Goal: Task Accomplishment & Management: Use online tool/utility

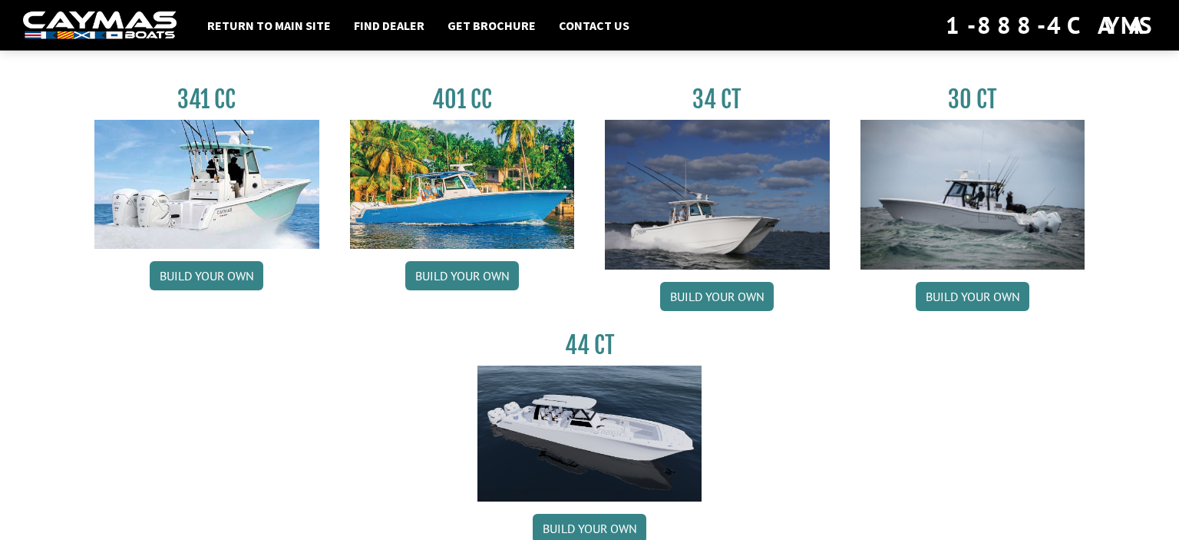
scroll to position [729, 0]
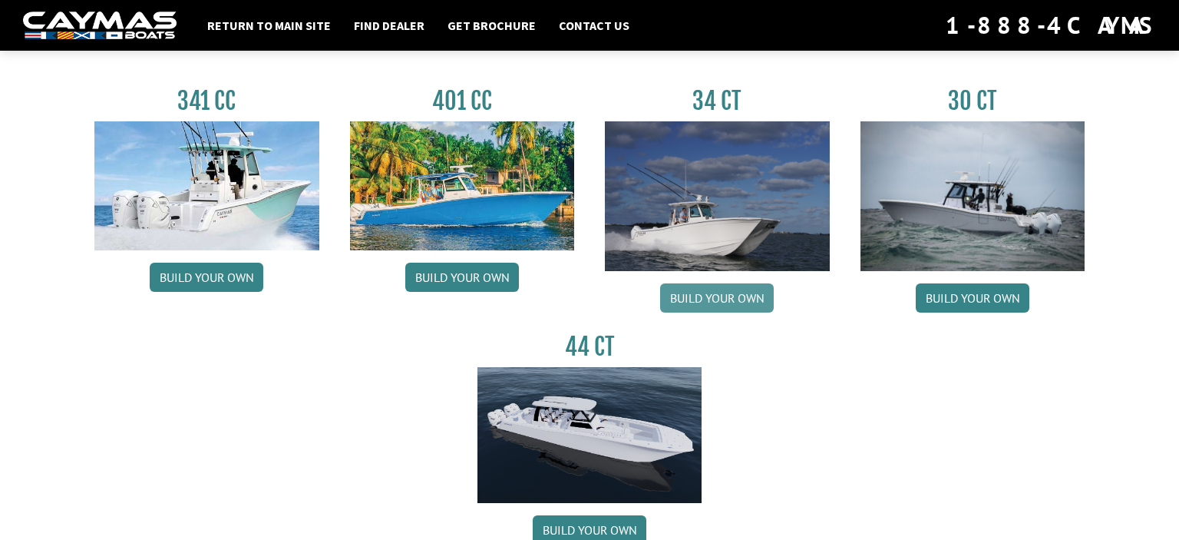
click at [752, 300] on link "Build your own" at bounding box center [717, 297] width 114 height 29
click at [737, 291] on link "Build your own" at bounding box center [717, 297] width 114 height 29
click at [717, 302] on link "Build your own" at bounding box center [717, 297] width 114 height 29
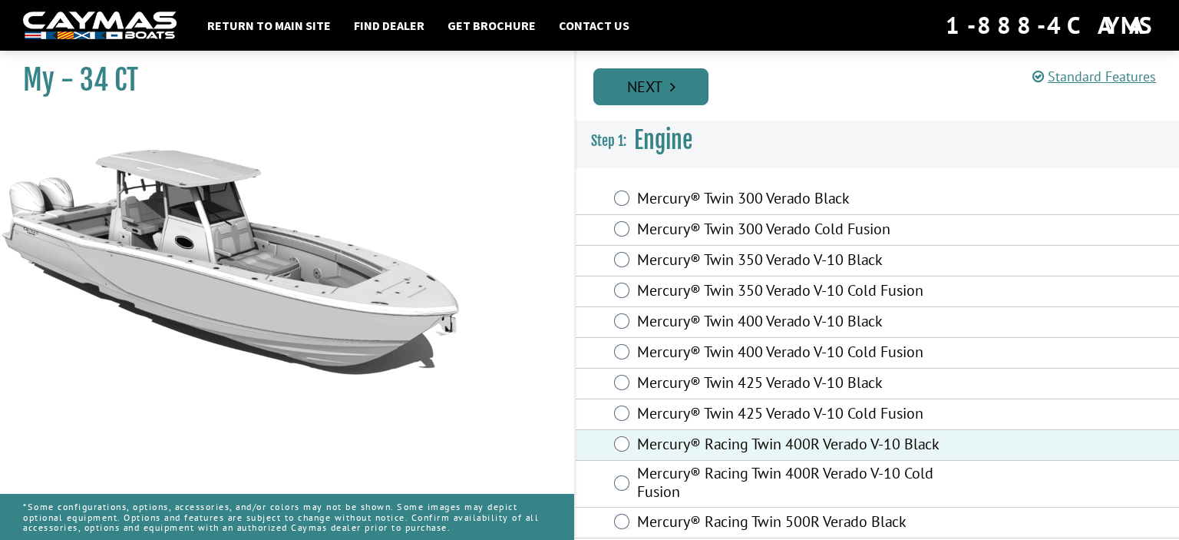
click at [645, 83] on link "Next" at bounding box center [650, 86] width 115 height 37
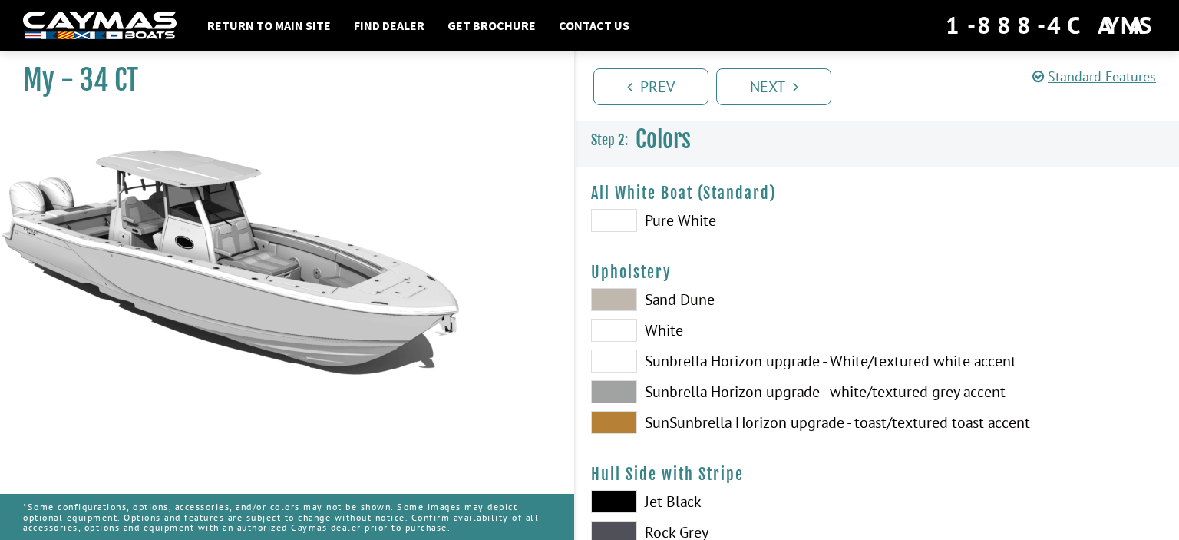
click at [628, 418] on span at bounding box center [614, 422] width 46 height 23
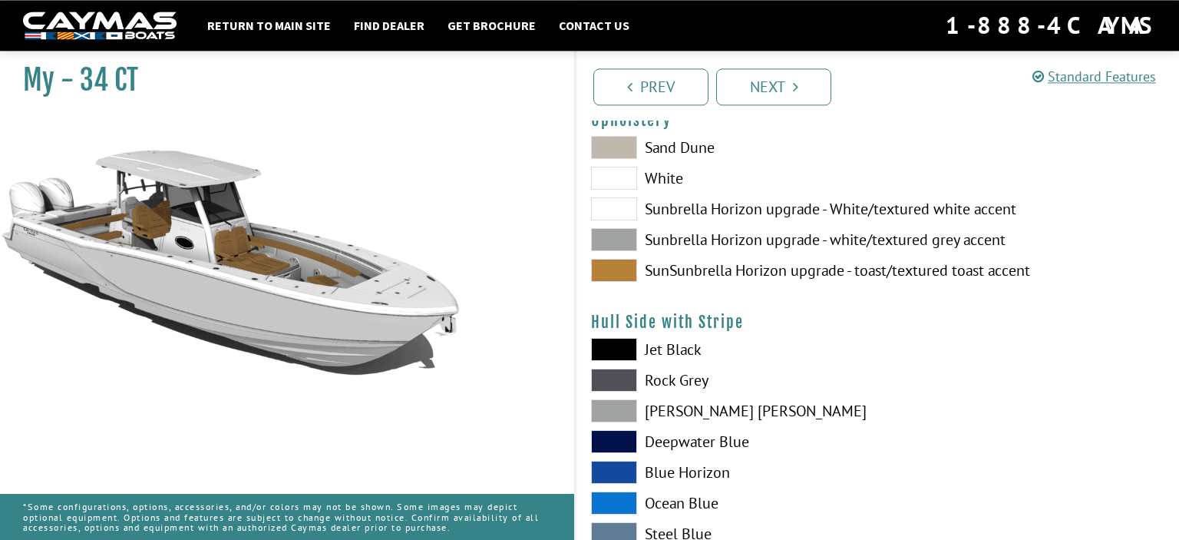
scroll to position [162, 0]
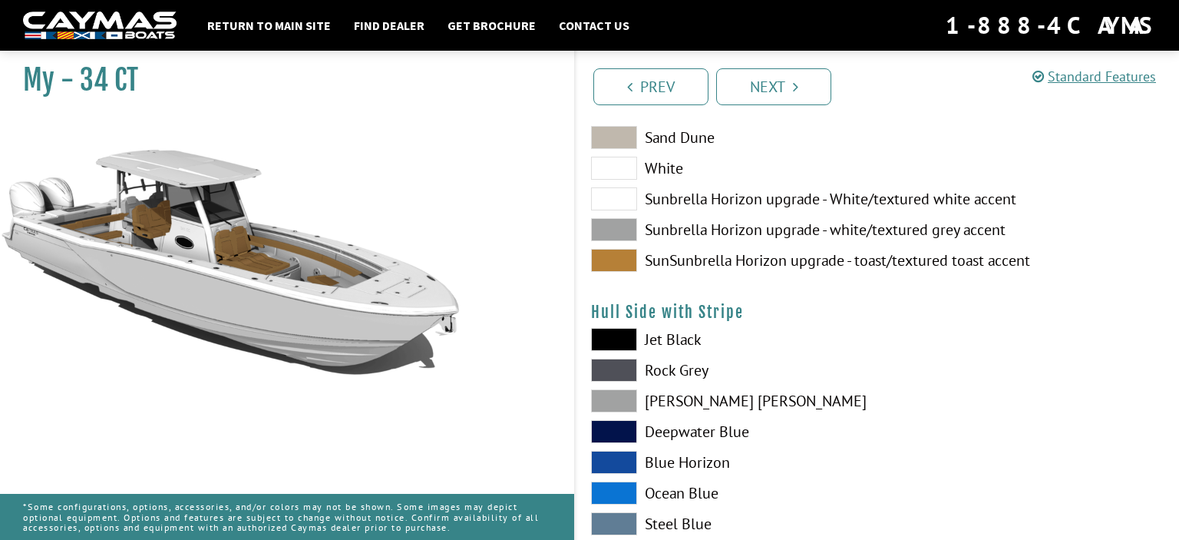
click at [622, 487] on span at bounding box center [614, 492] width 46 height 23
click at [629, 456] on span at bounding box center [614, 462] width 46 height 23
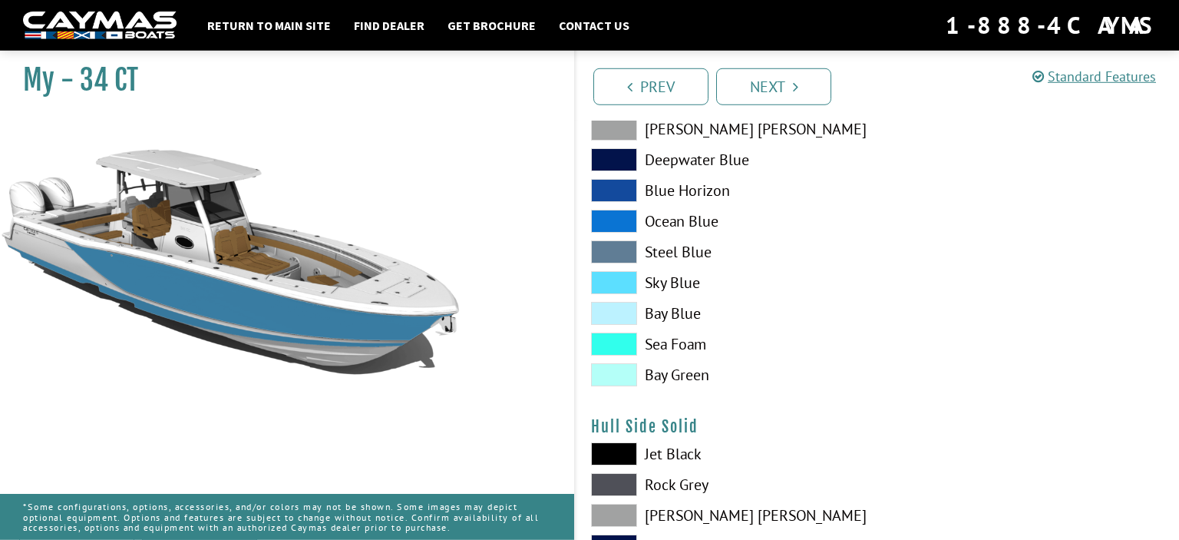
scroll to position [486, 0]
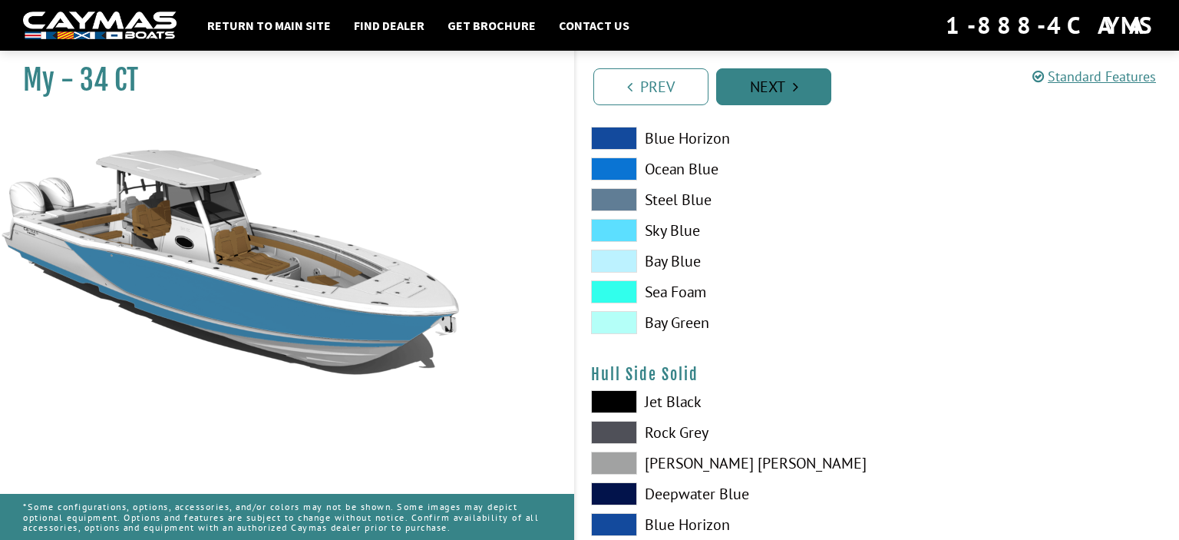
click at [782, 96] on link "Next" at bounding box center [773, 86] width 115 height 37
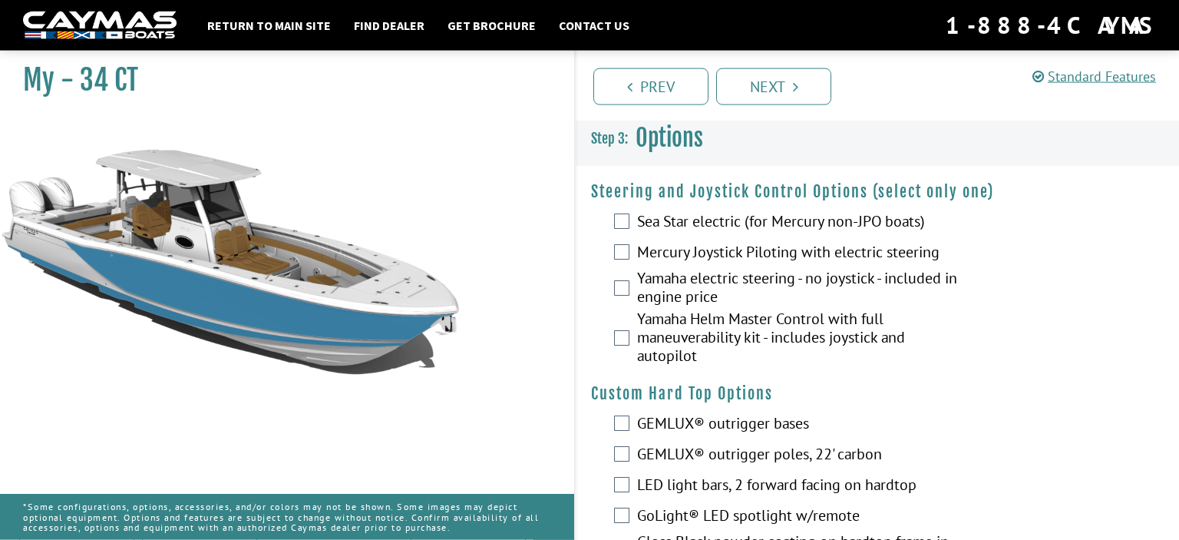
scroll to position [0, 0]
click at [631, 256] on div "Mercury Joystick Piloting with electric steering" at bounding box center [877, 254] width 603 height 31
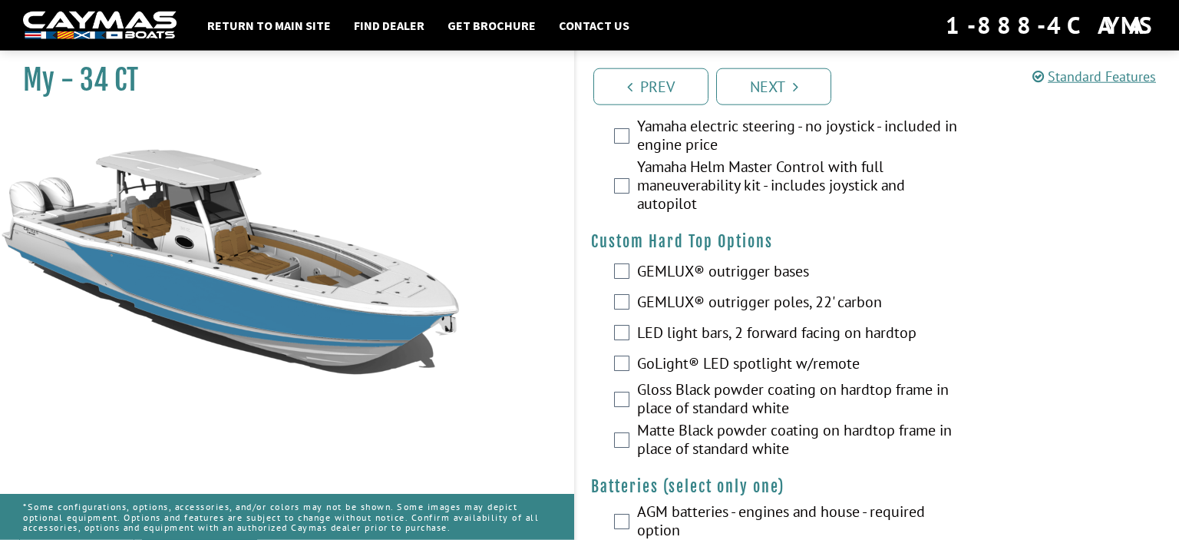
scroll to position [162, 0]
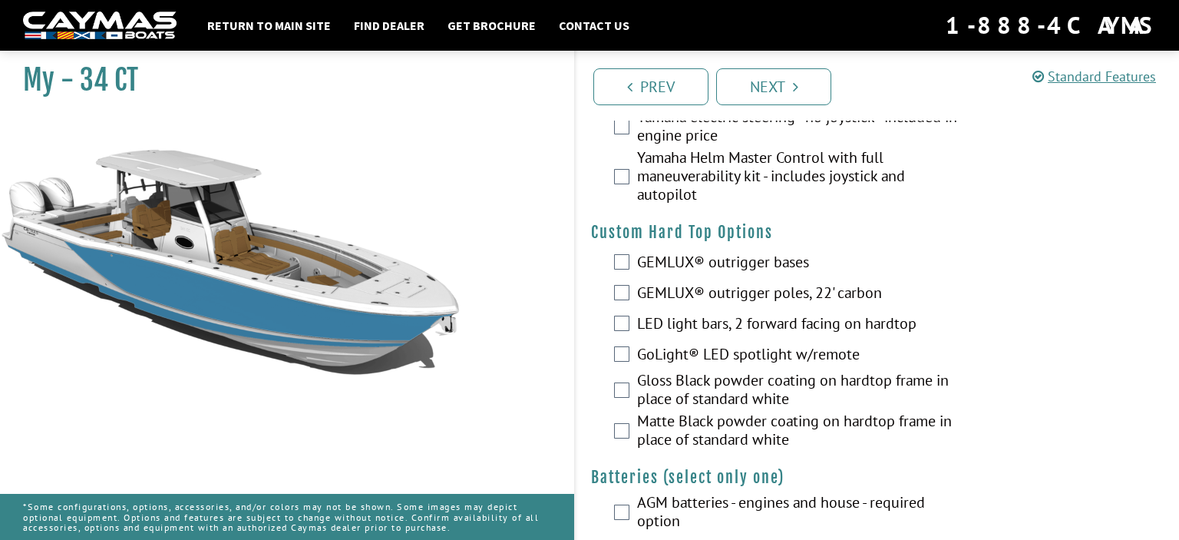
click at [629, 425] on div "Matte Black powder coating on hardtop frame in place of standard white" at bounding box center [877, 431] width 603 height 41
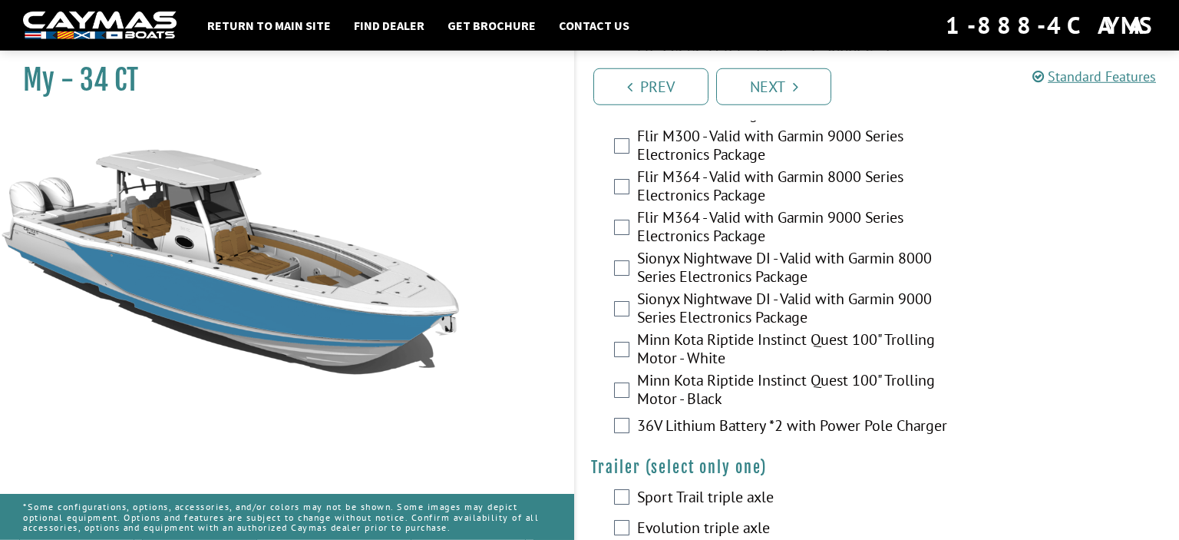
scroll to position [3270, 0]
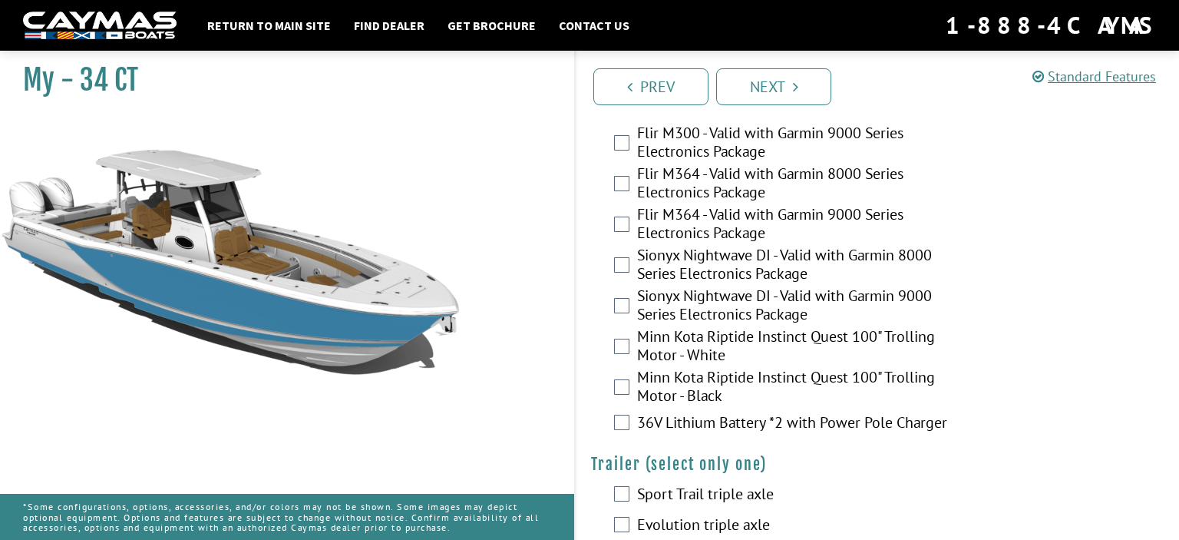
click at [613, 480] on div "Sport Trail triple axle" at bounding box center [877, 495] width 603 height 31
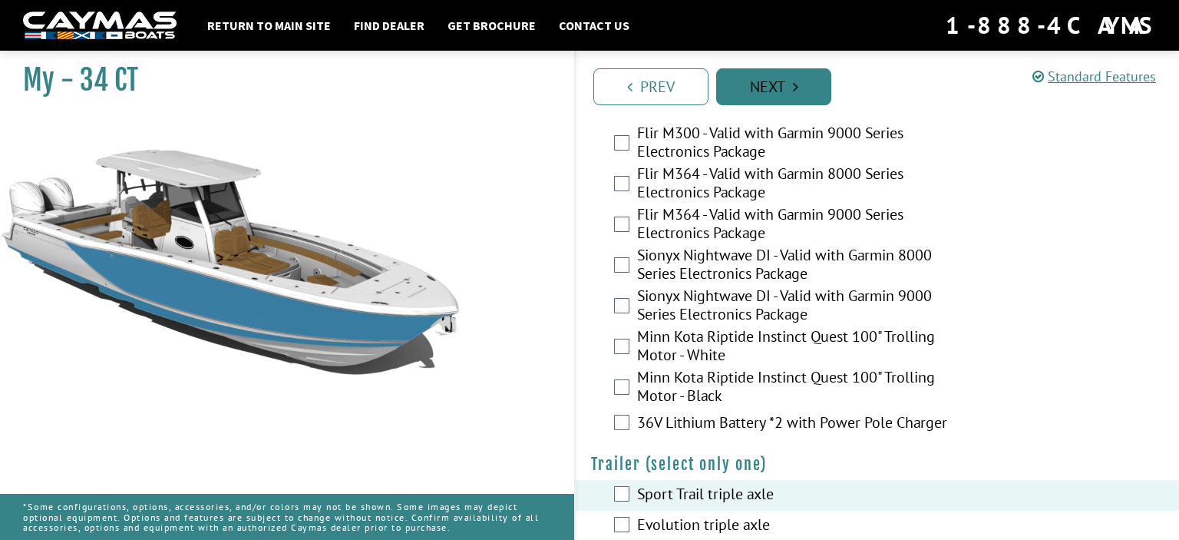
click at [768, 94] on link "Next" at bounding box center [773, 86] width 115 height 37
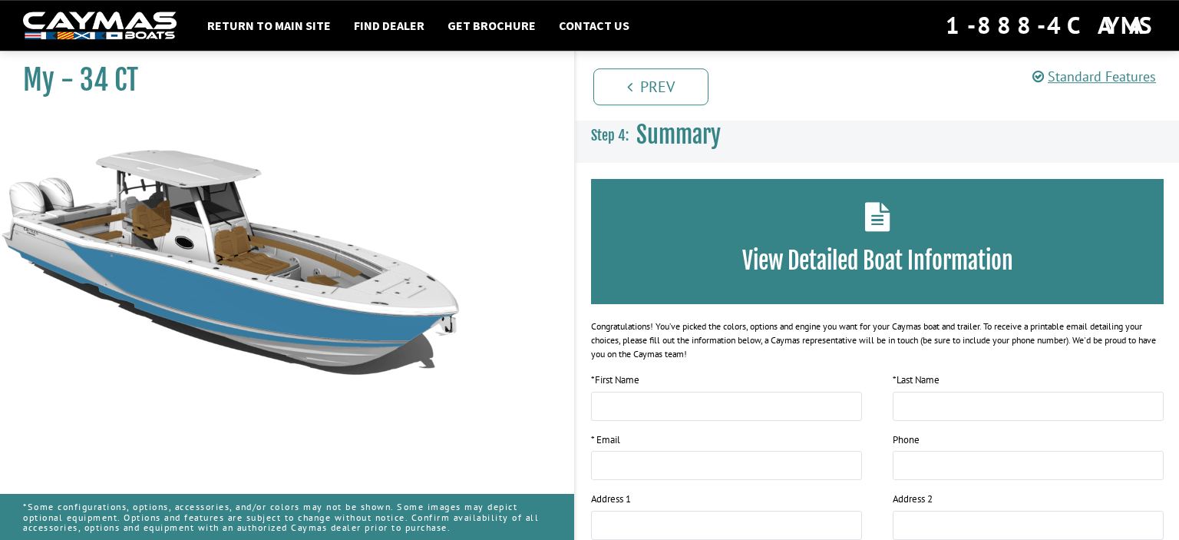
scroll to position [0, 0]
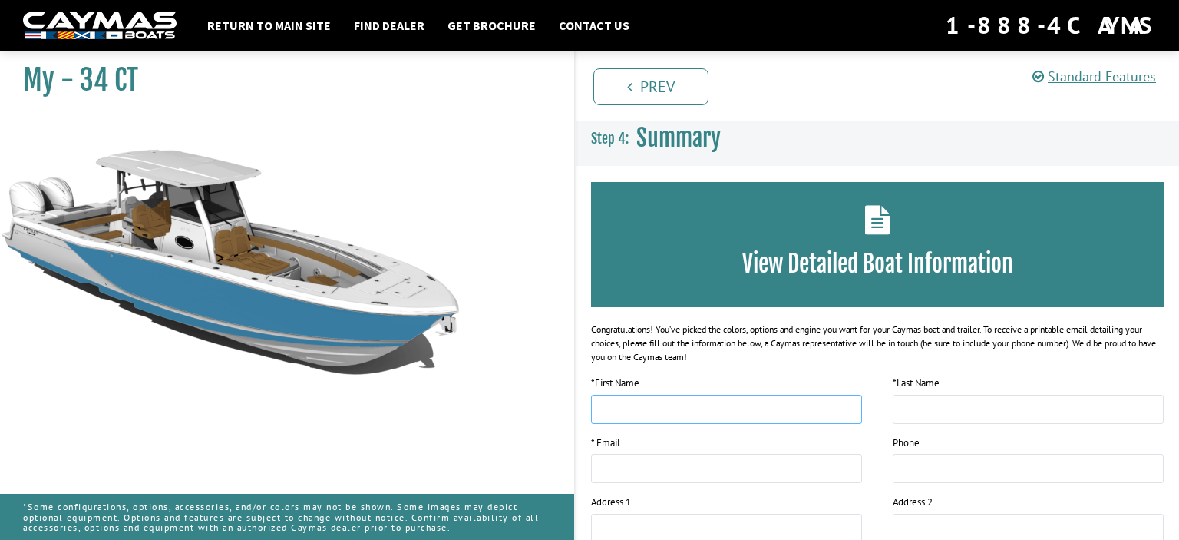
click at [647, 408] on input "text" at bounding box center [726, 409] width 271 height 29
type input "*****"
type input "**********"
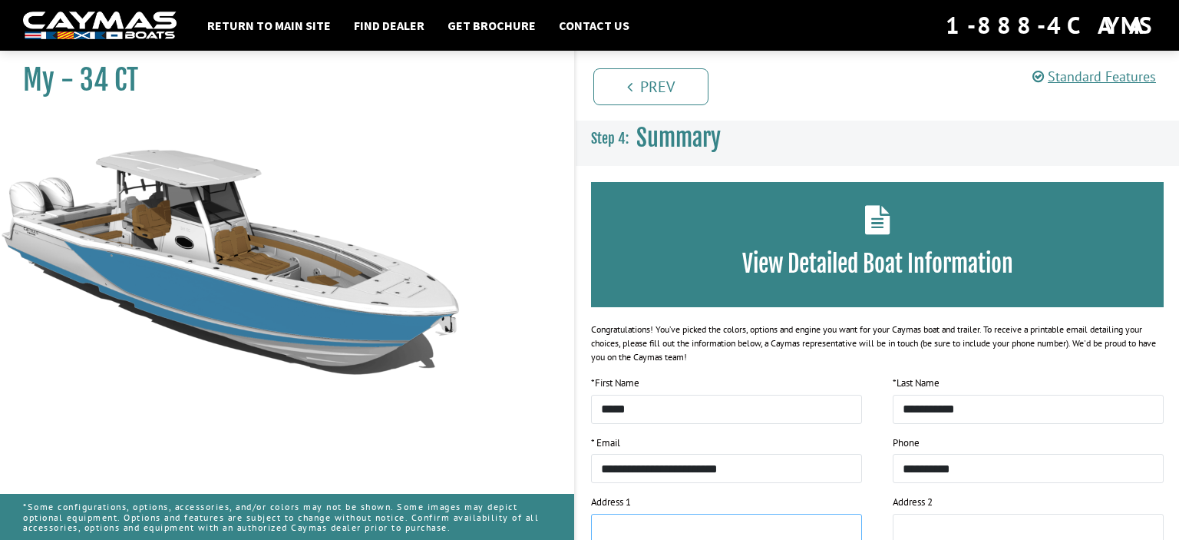
type input "**********"
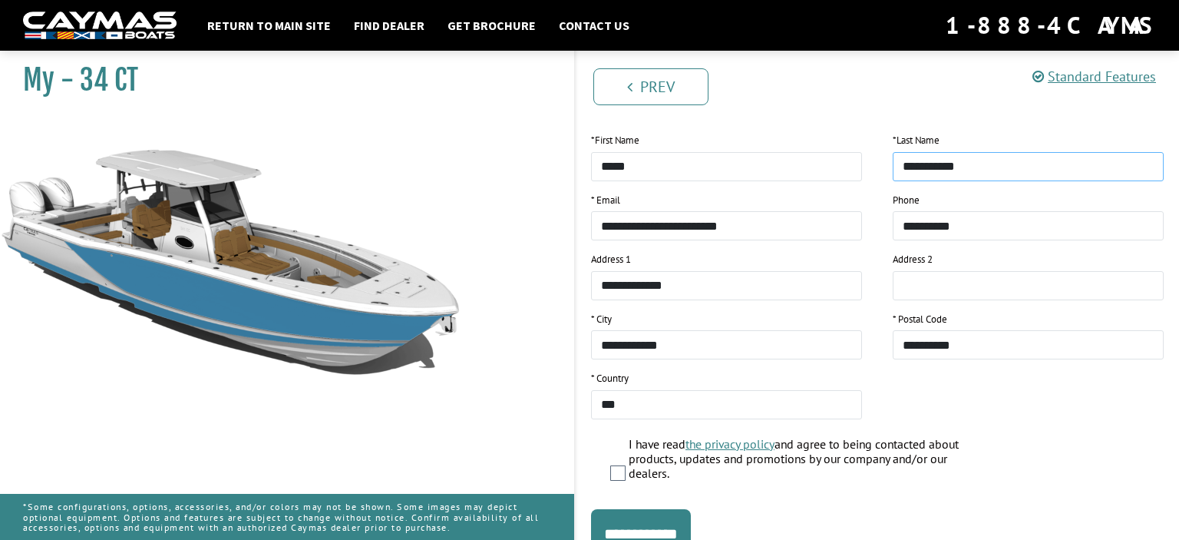
scroll to position [313, 0]
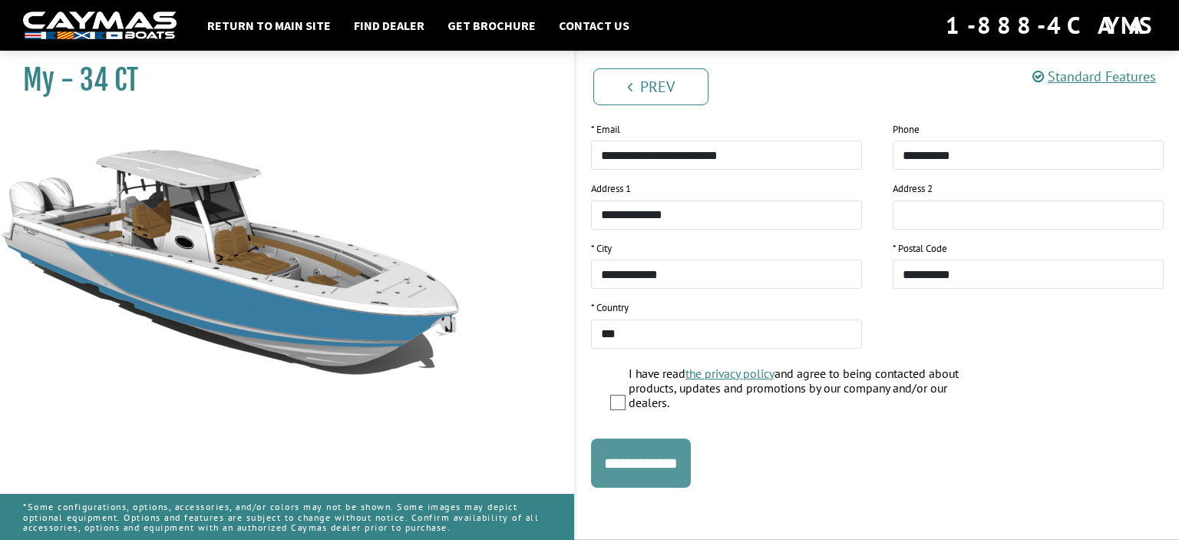
click at [645, 459] on input "**********" at bounding box center [641, 462] width 100 height 49
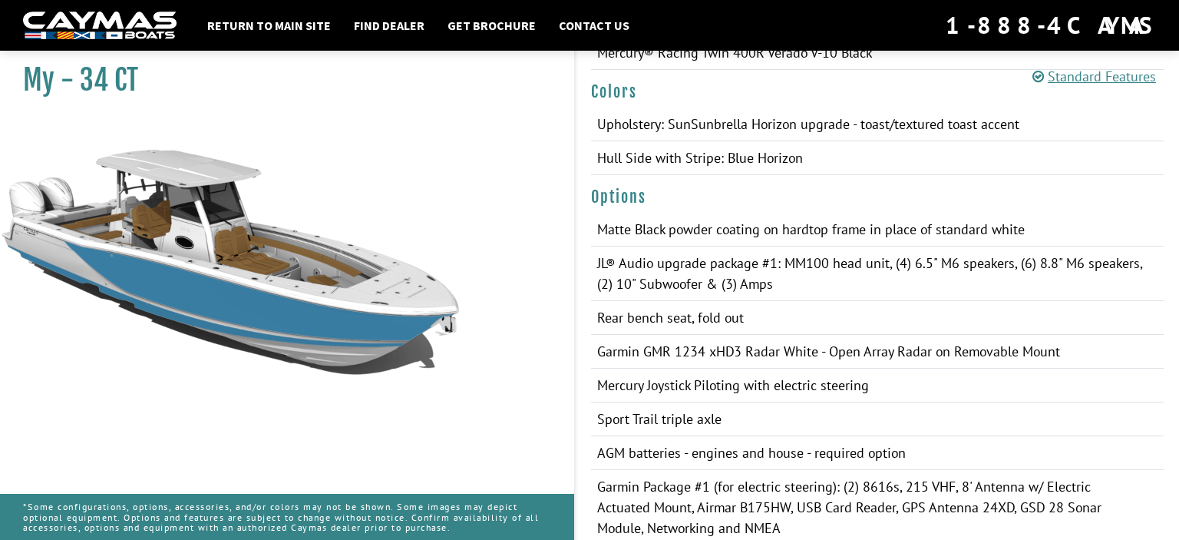
scroll to position [621, 0]
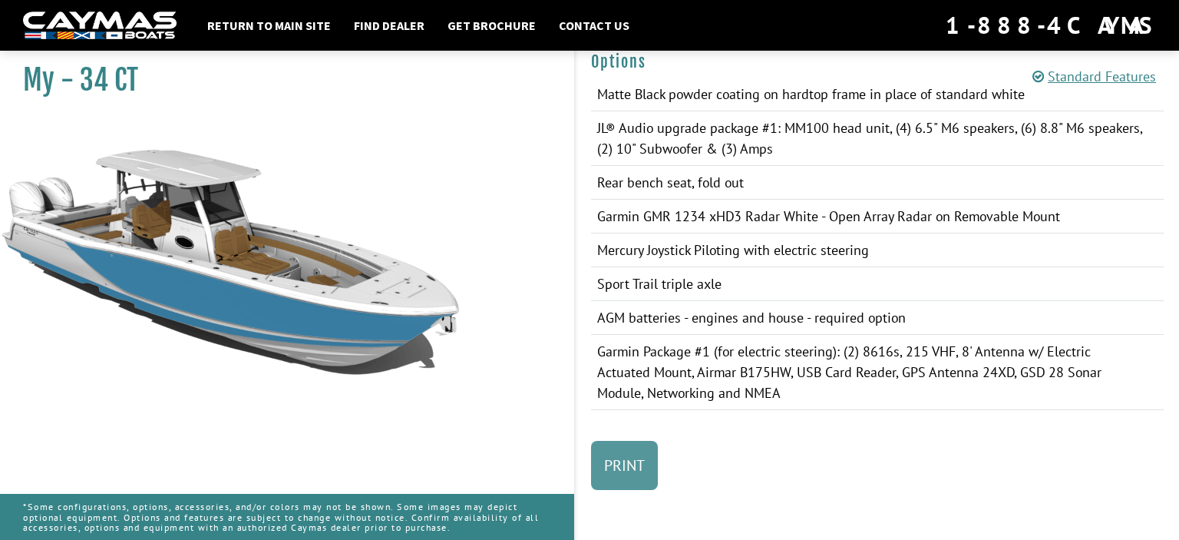
click at [637, 468] on link "Print" at bounding box center [624, 465] width 67 height 49
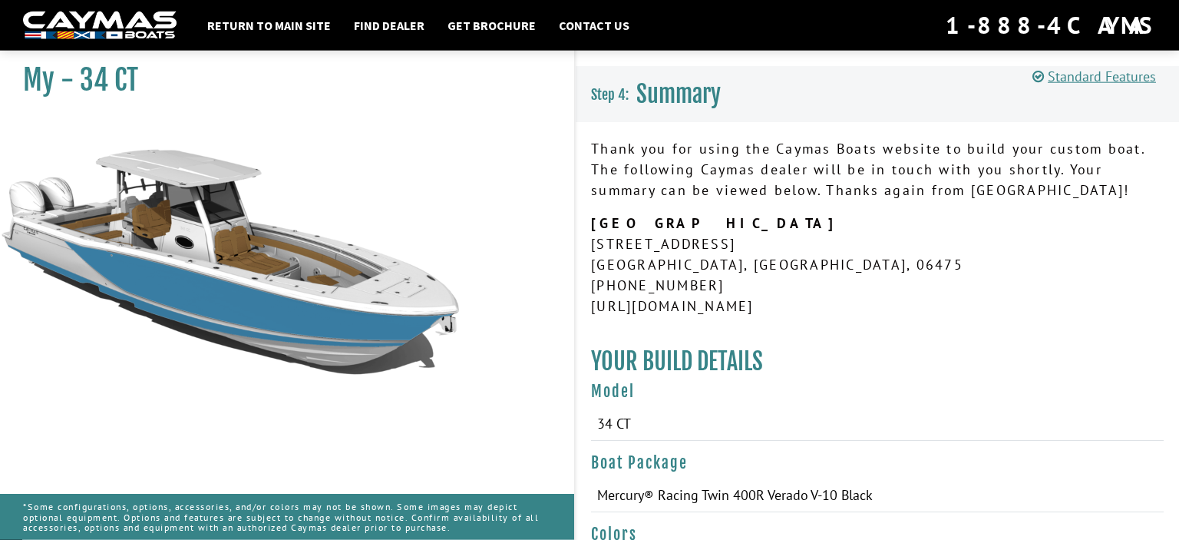
scroll to position [0, 0]
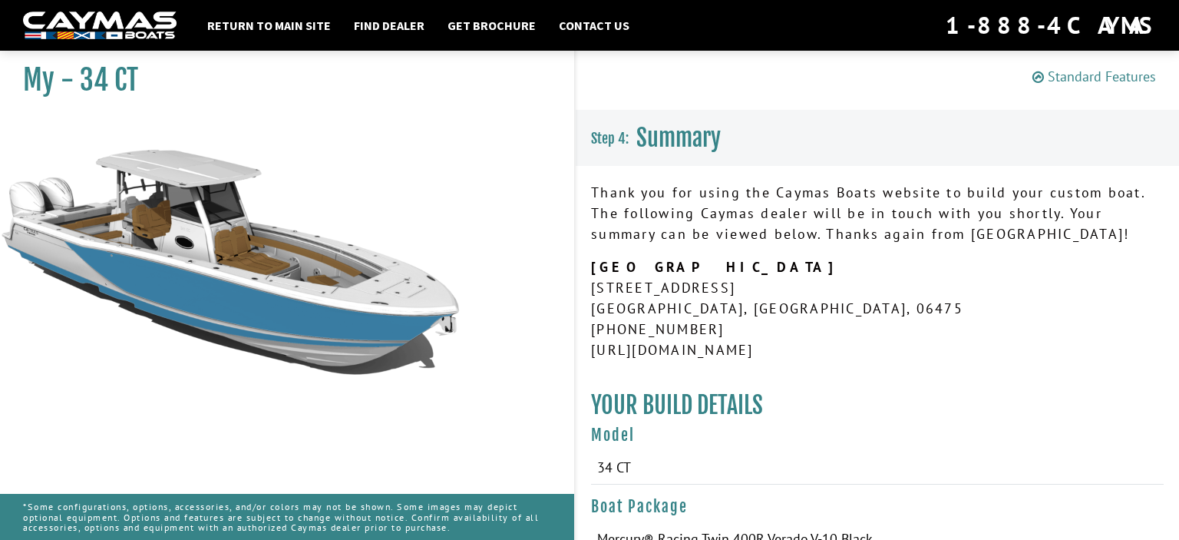
click at [1095, 74] on link "Standard Features" at bounding box center [1095, 77] width 124 height 18
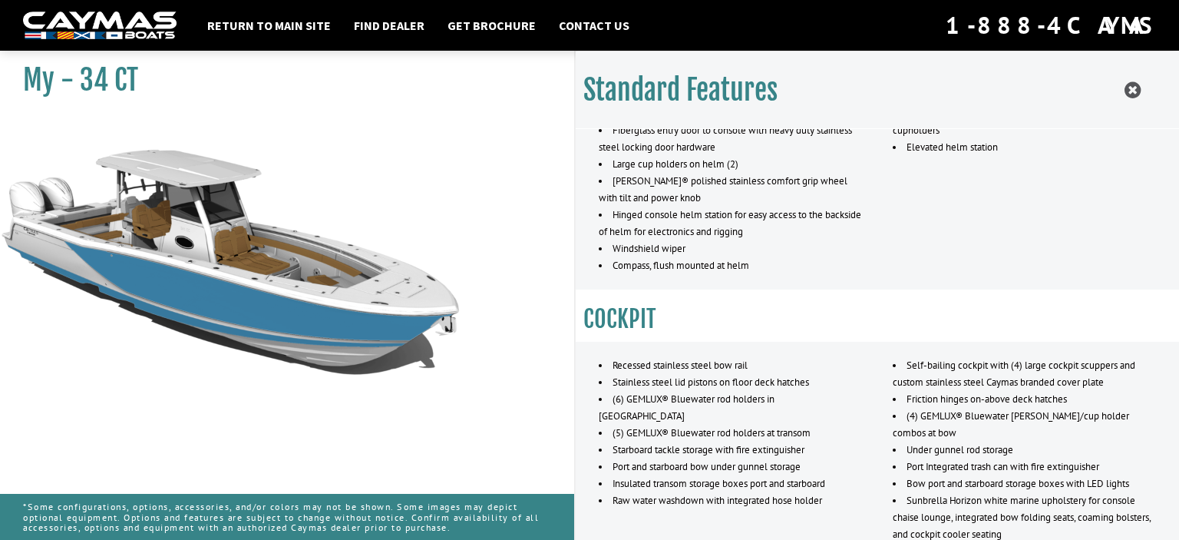
scroll to position [1327, 0]
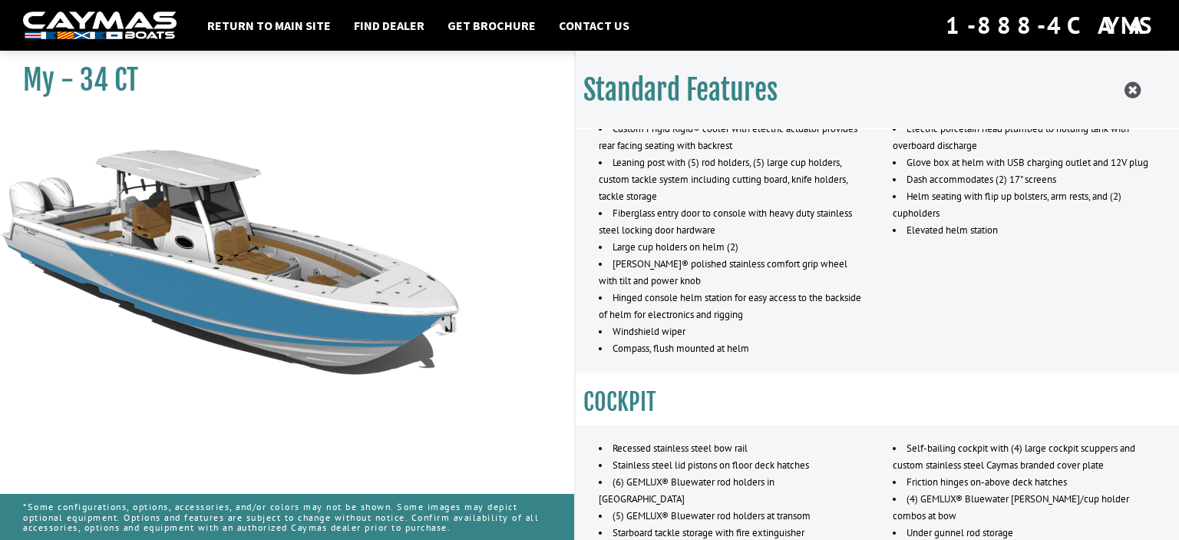
click at [1122, 90] on div "Standard Features" at bounding box center [877, 90] width 603 height 78
click at [1128, 89] on icon at bounding box center [1133, 90] width 16 height 19
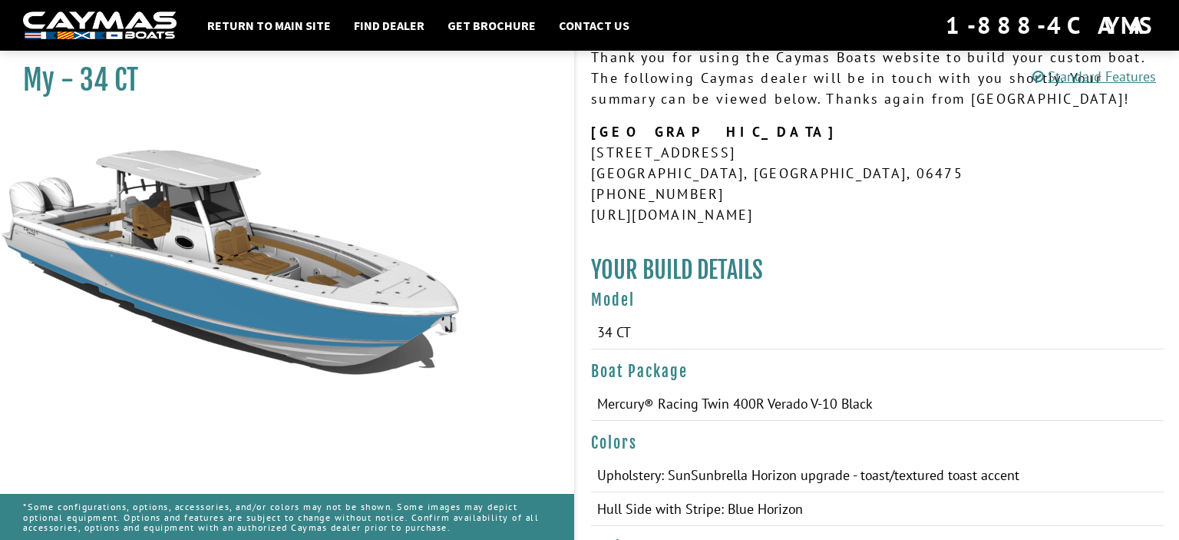
scroll to position [0, 0]
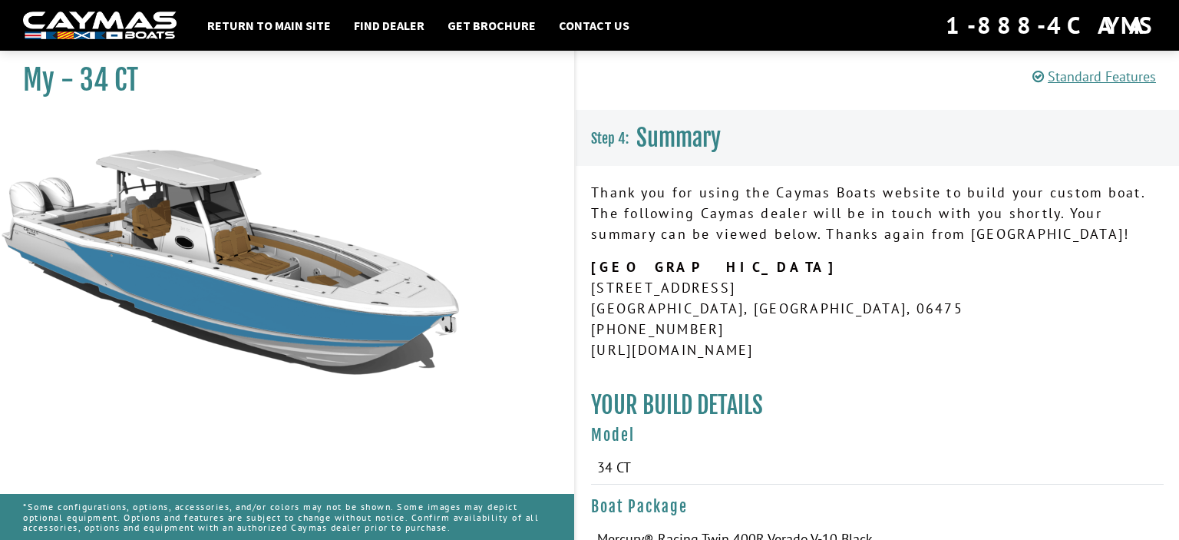
click at [385, 351] on img at bounding box center [230, 347] width 461 height 461
drag, startPoint x: 385, startPoint y: 345, endPoint x: 393, endPoint y: 324, distance: 22.8
click at [387, 338] on img at bounding box center [230, 347] width 461 height 461
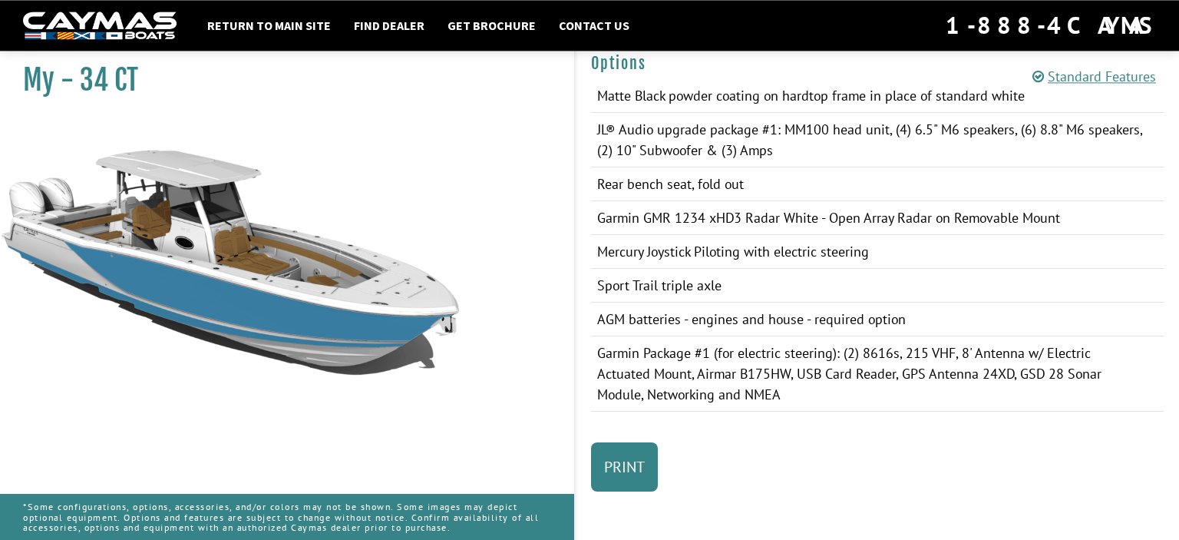
scroll to position [621, 0]
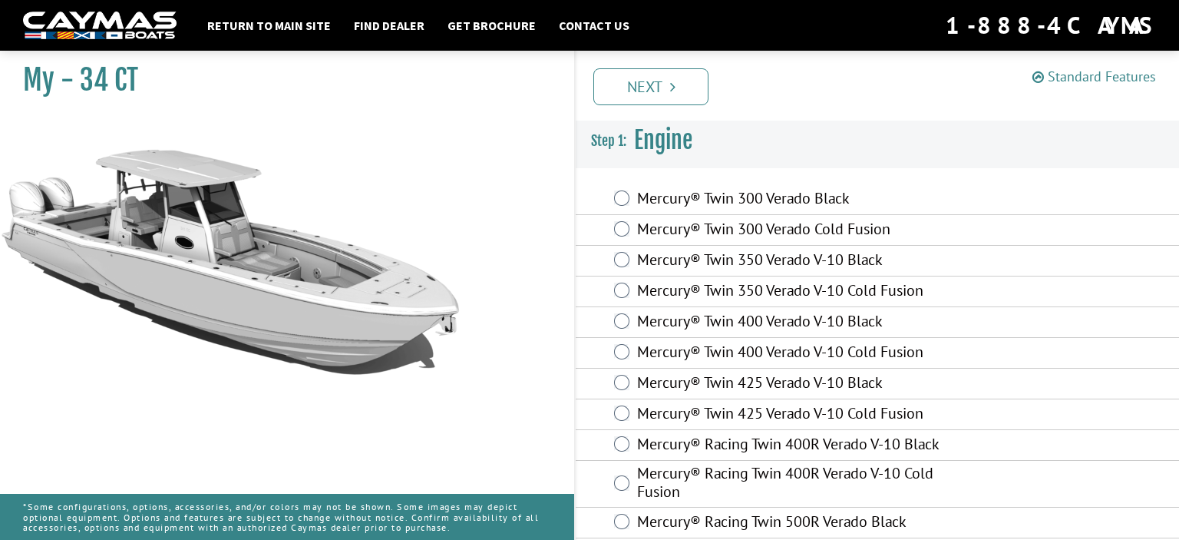
click at [1076, 77] on link "Standard Features" at bounding box center [1095, 77] width 124 height 18
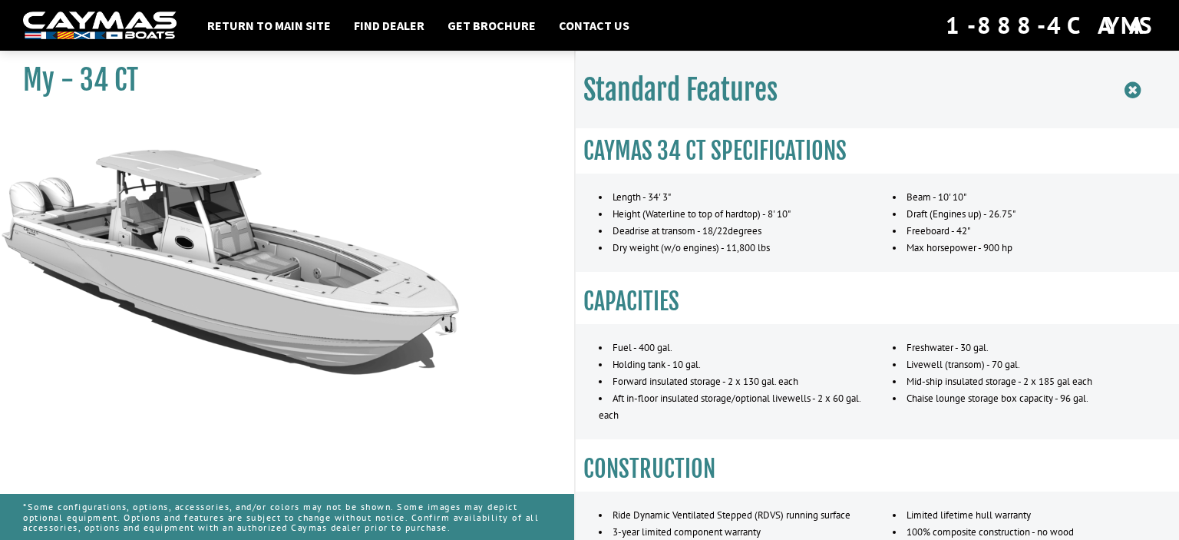
click at [1134, 89] on icon at bounding box center [1133, 90] width 16 height 19
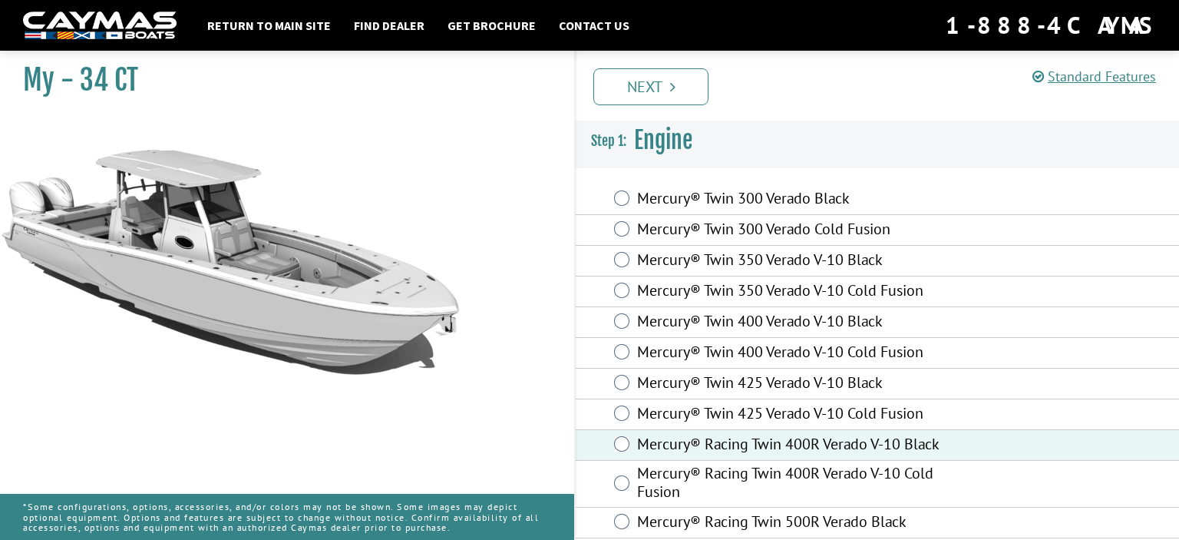
scroll to position [197, 0]
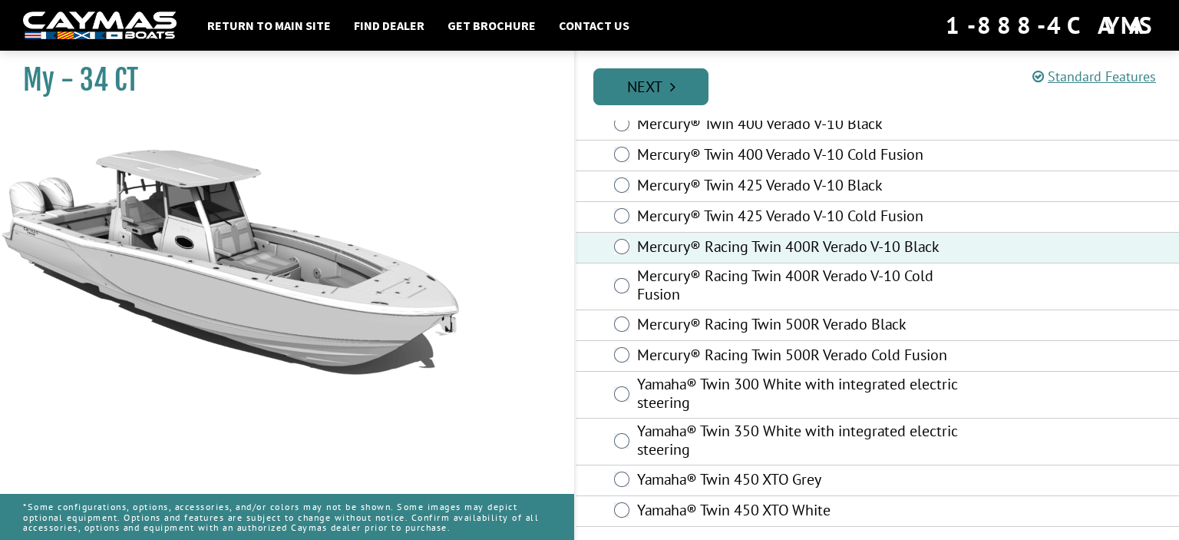
click at [646, 75] on link "Next" at bounding box center [650, 86] width 115 height 37
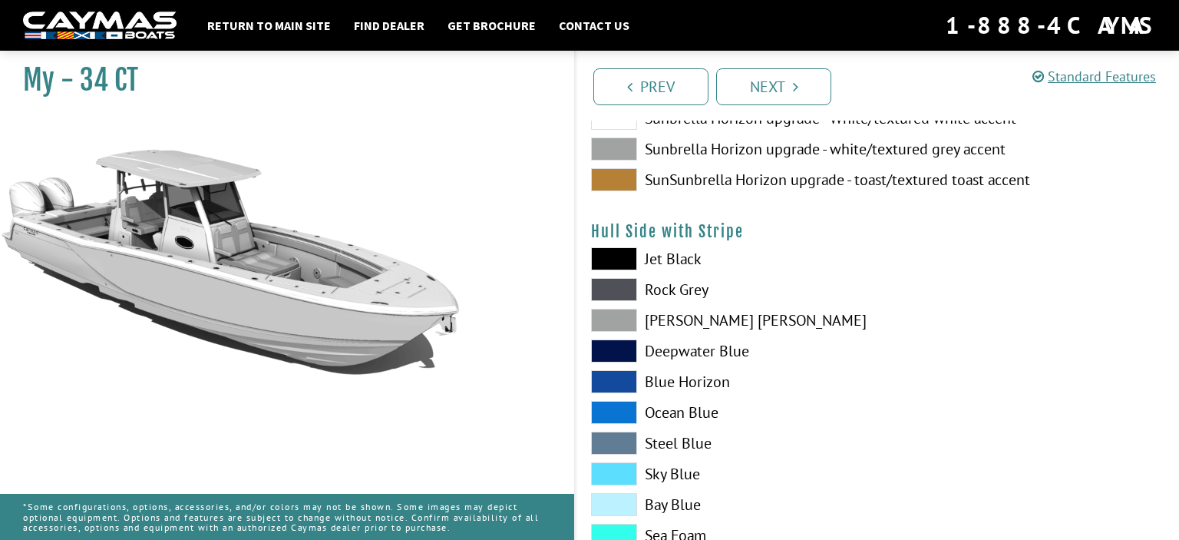
scroll to position [162, 0]
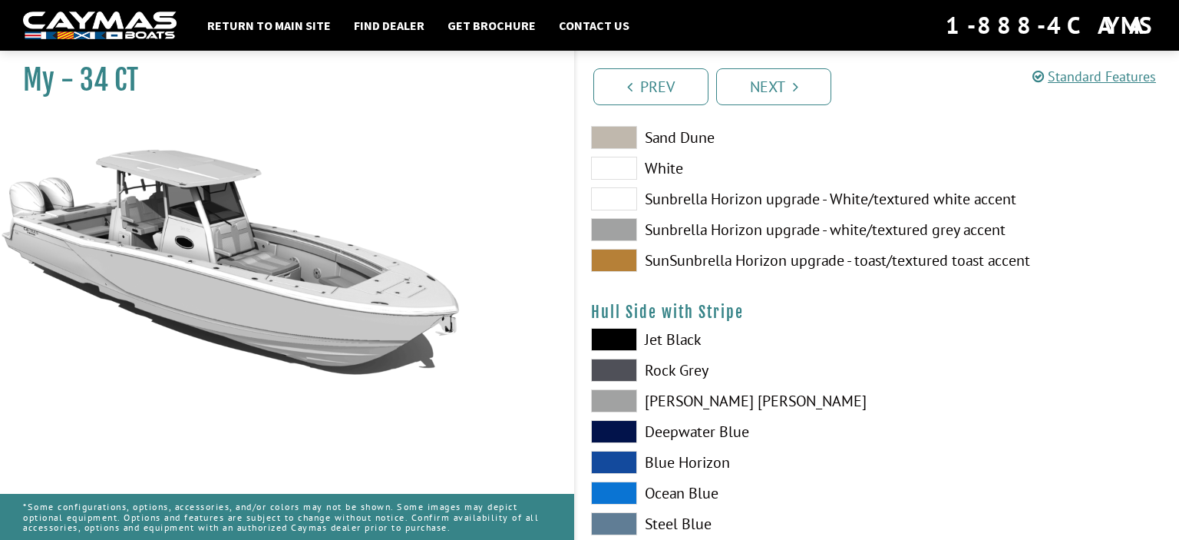
click at [620, 256] on span at bounding box center [614, 260] width 46 height 23
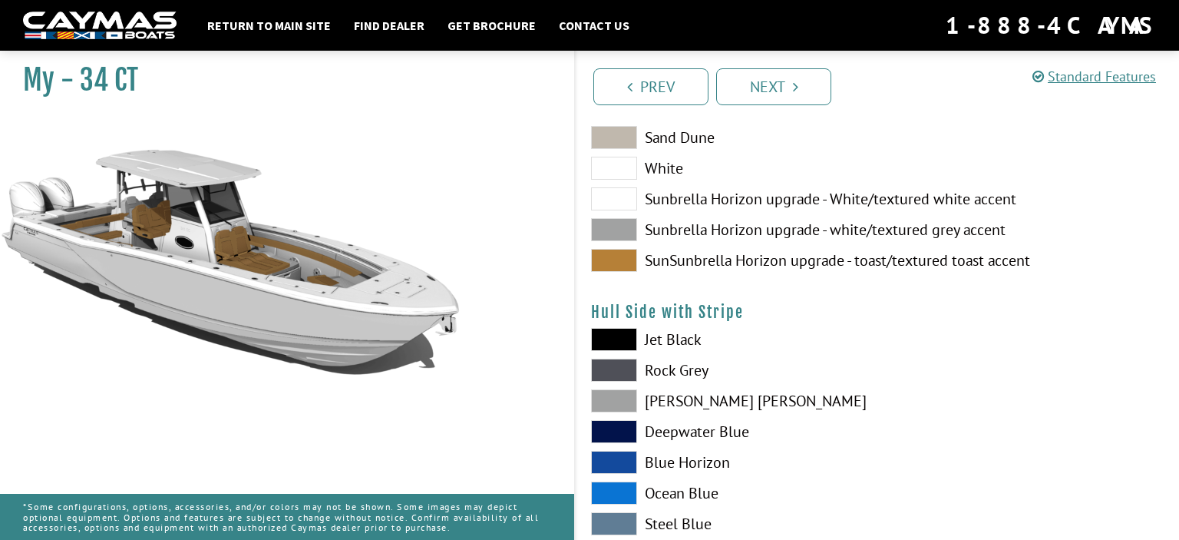
click at [619, 227] on span at bounding box center [614, 229] width 46 height 23
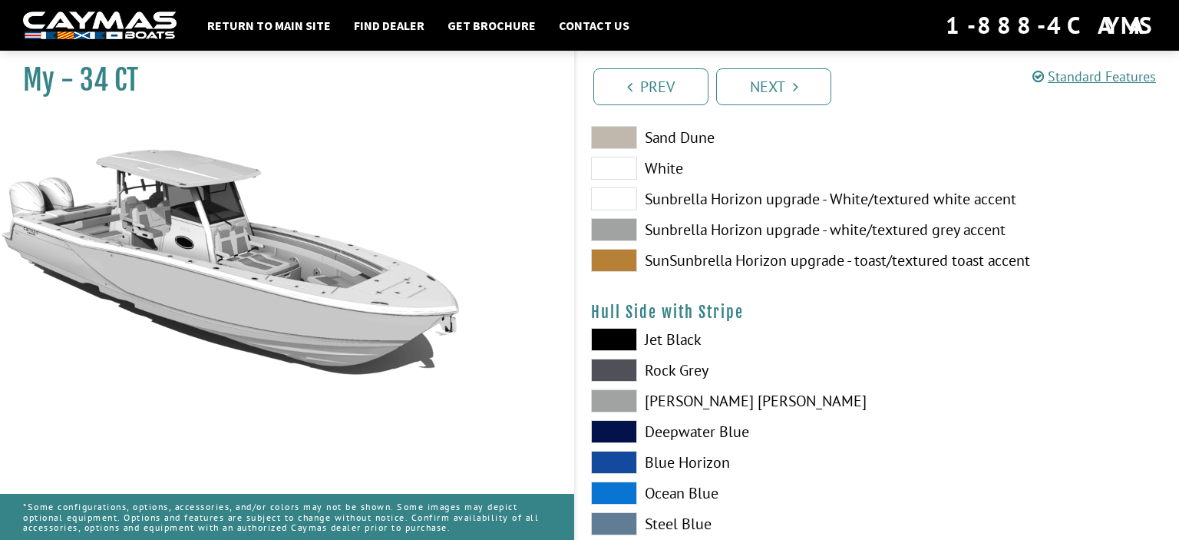
click at [618, 249] on span at bounding box center [614, 260] width 46 height 23
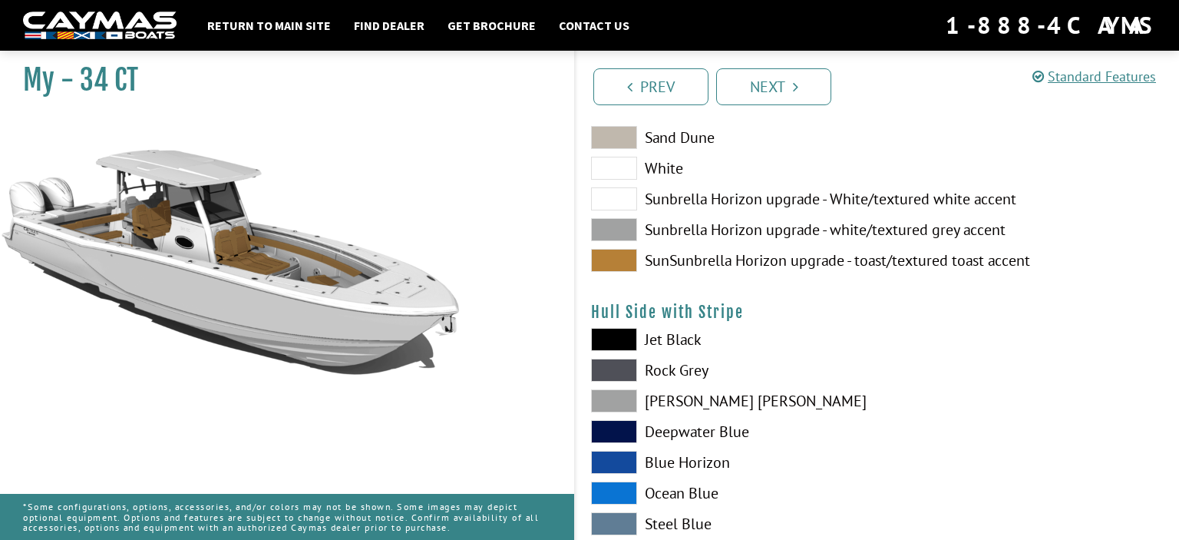
click at [623, 401] on span at bounding box center [614, 400] width 46 height 23
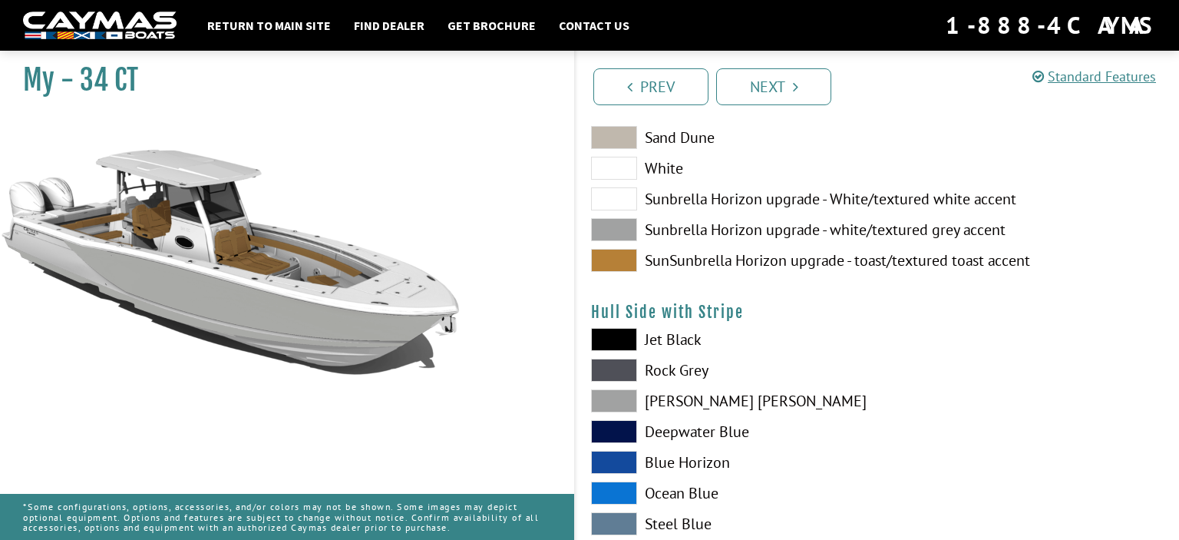
click at [625, 428] on span at bounding box center [614, 431] width 46 height 23
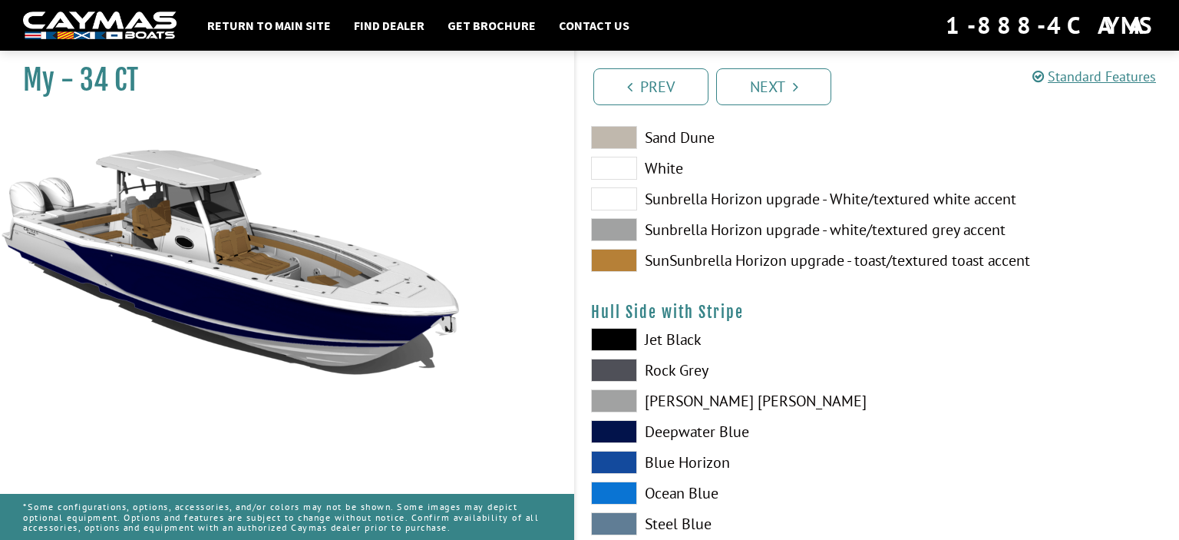
click at [625, 459] on span at bounding box center [614, 462] width 46 height 23
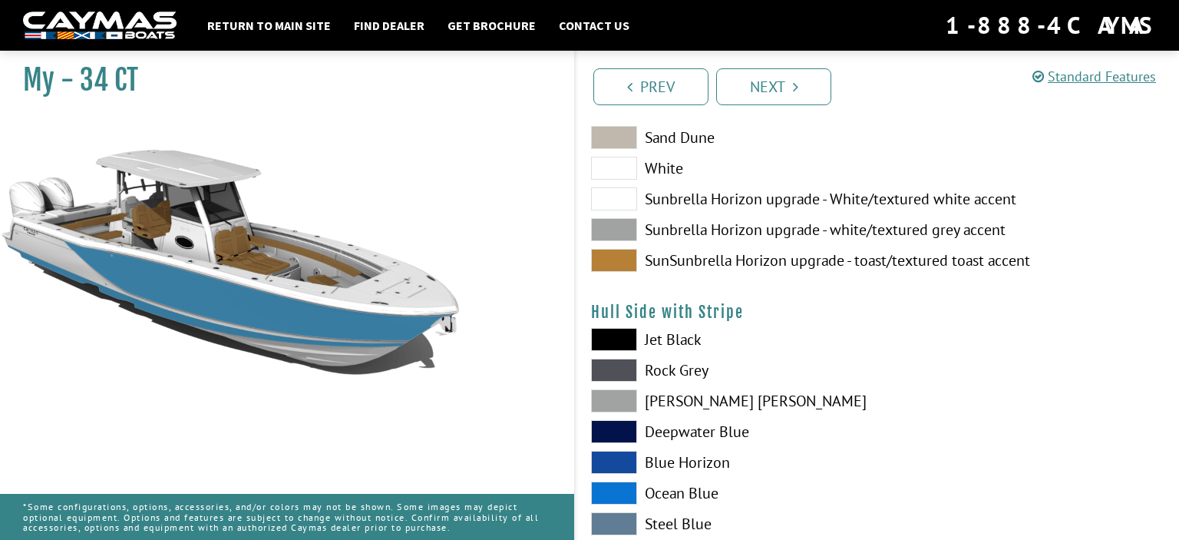
click at [625, 496] on span at bounding box center [614, 492] width 46 height 23
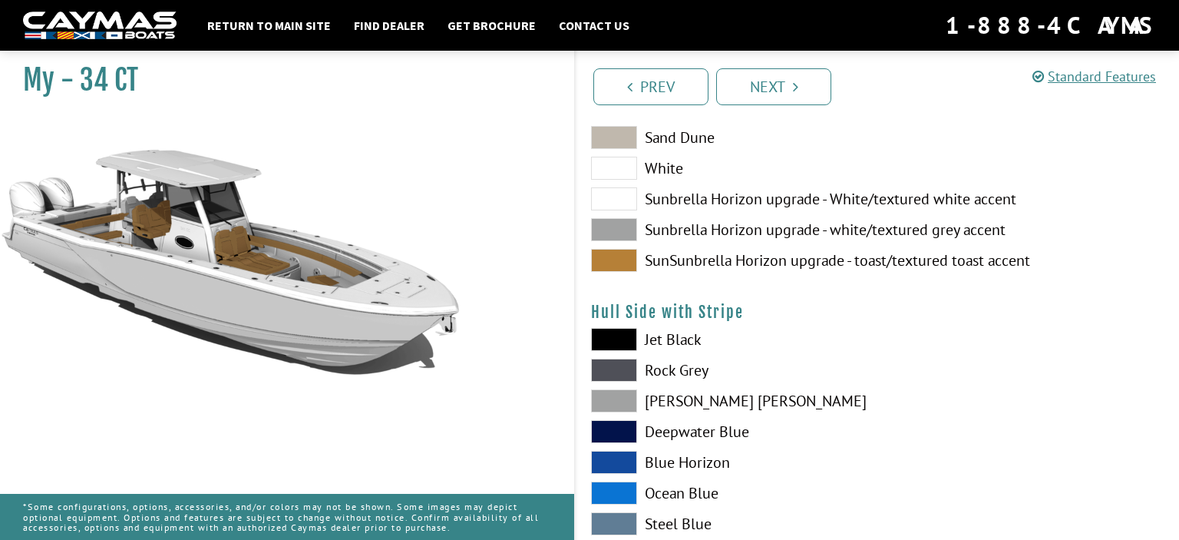
click at [622, 524] on span at bounding box center [614, 523] width 46 height 23
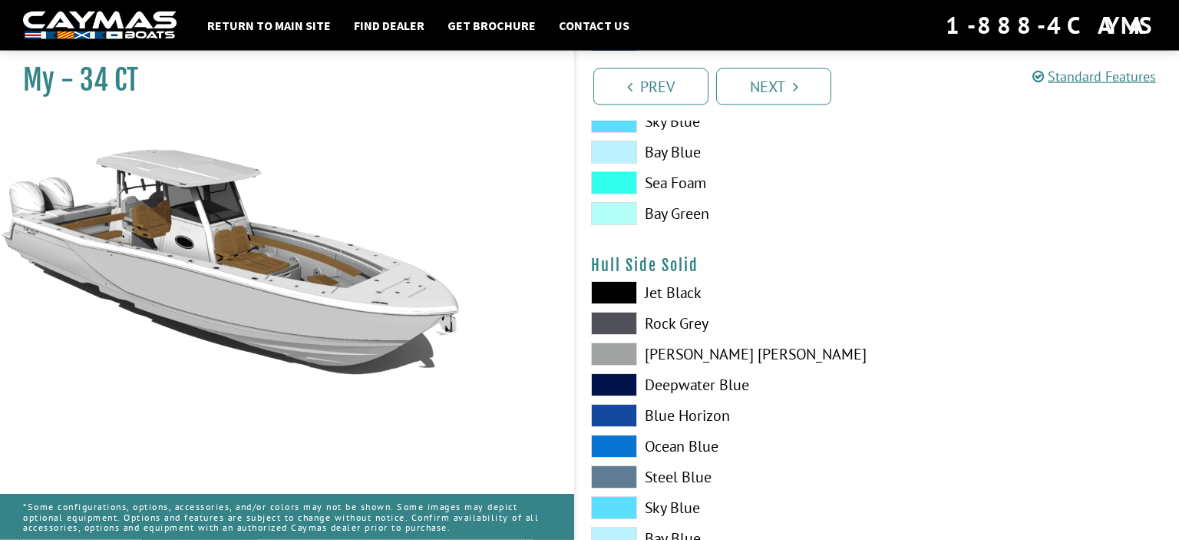
scroll to position [567, 0]
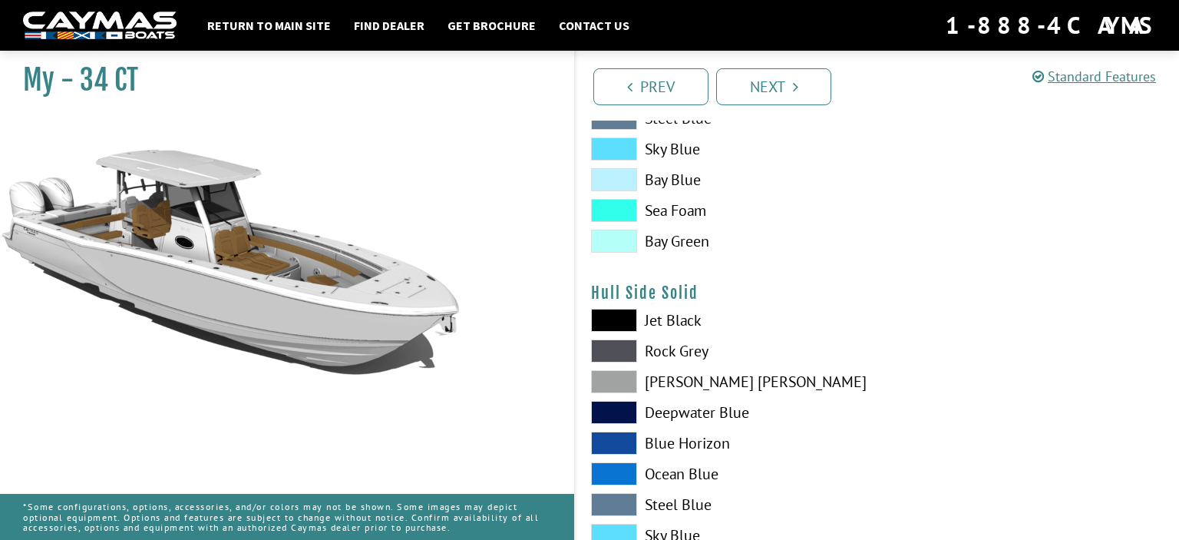
click at [626, 444] on span at bounding box center [614, 442] width 46 height 23
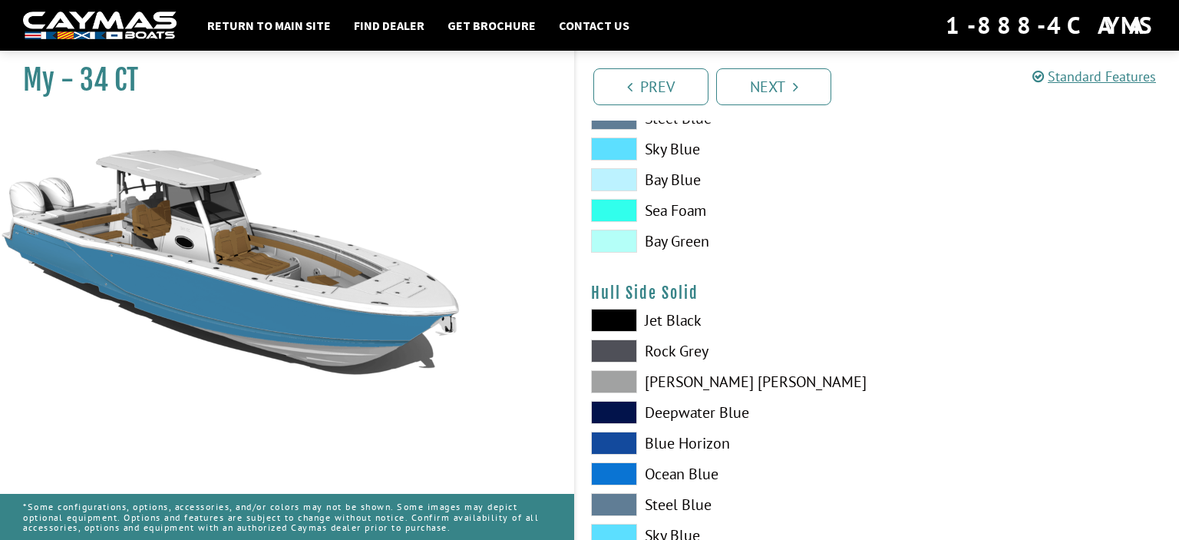
click at [625, 471] on span at bounding box center [614, 473] width 46 height 23
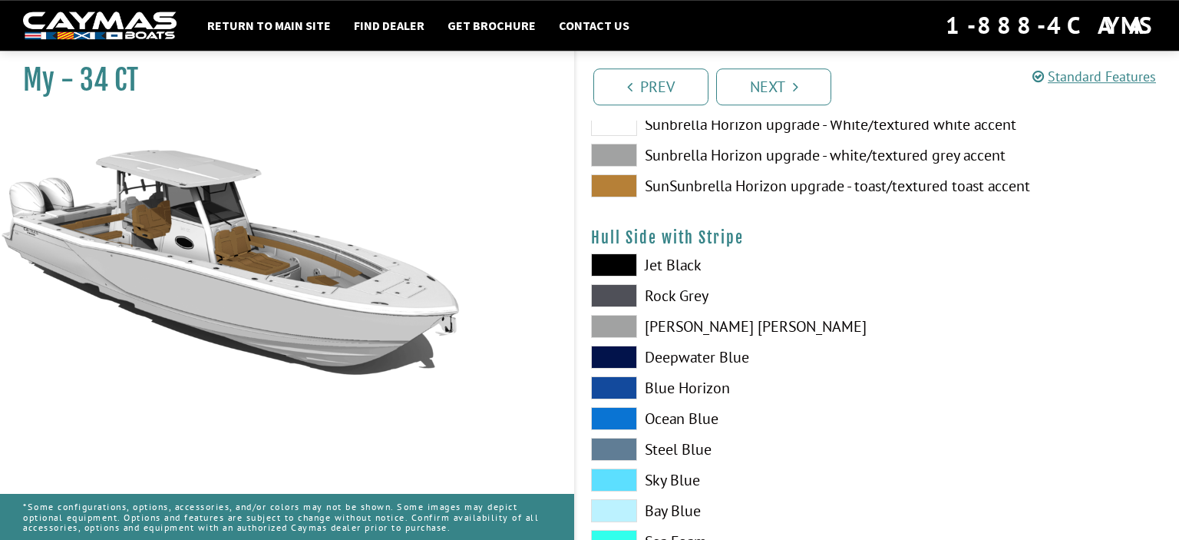
scroll to position [162, 0]
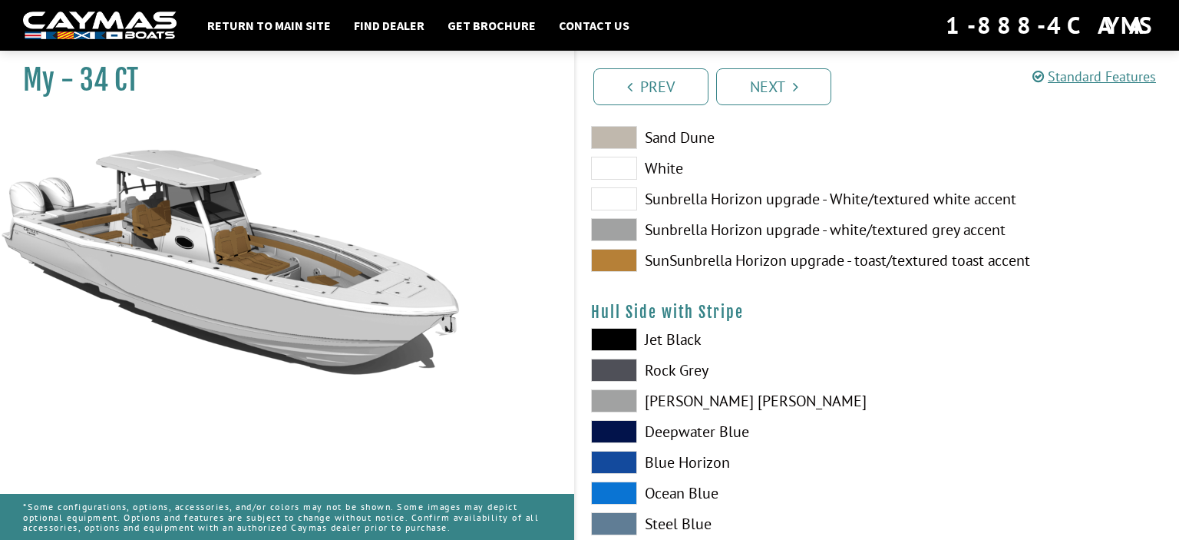
click at [620, 427] on span at bounding box center [614, 431] width 46 height 23
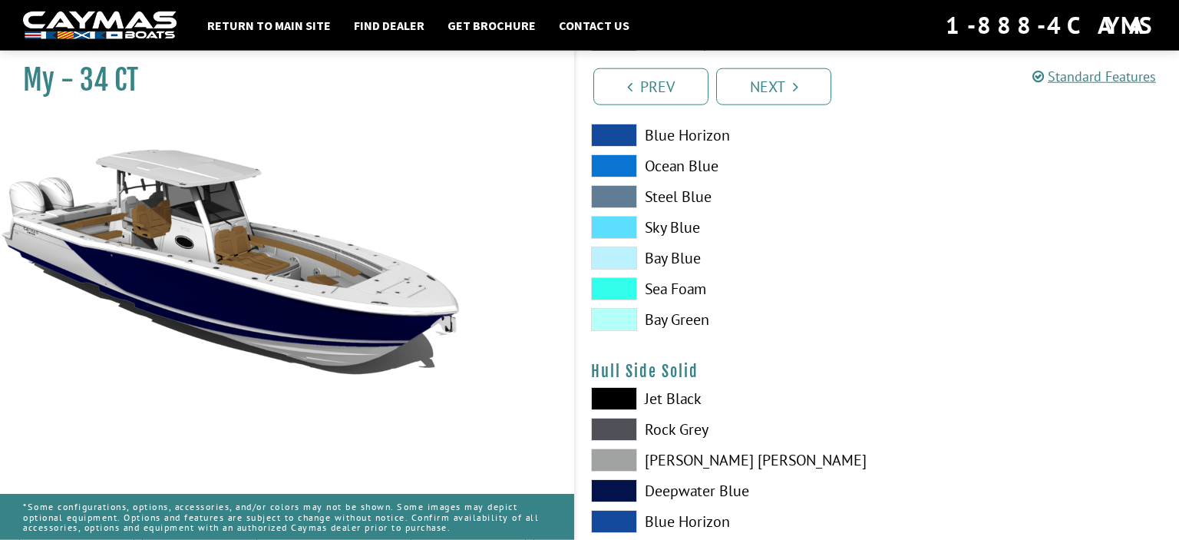
scroll to position [405, 0]
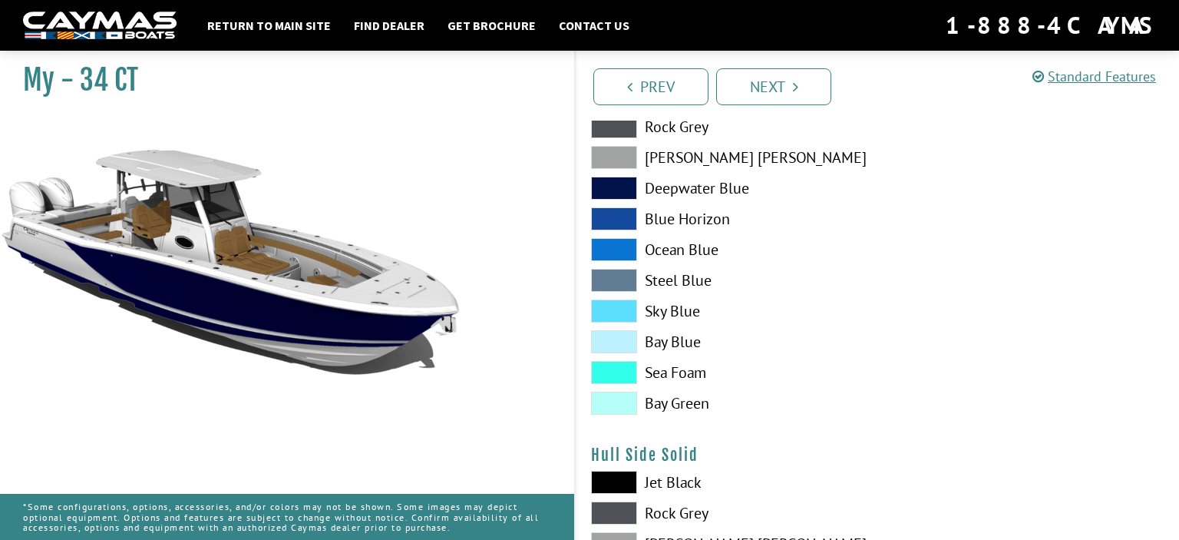
click at [599, 368] on span at bounding box center [614, 372] width 46 height 23
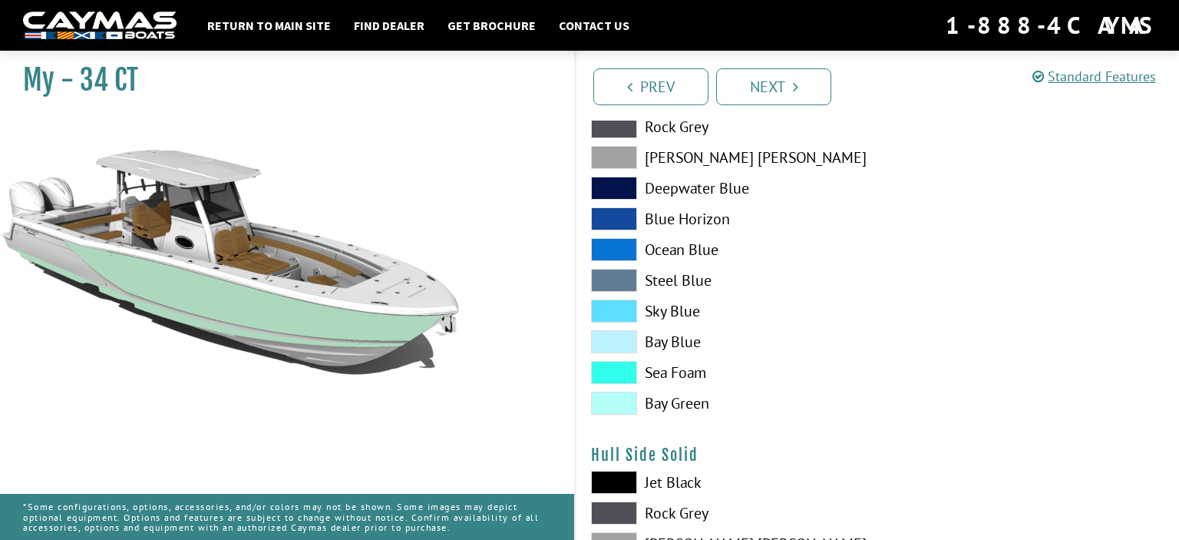
click at [613, 340] on span at bounding box center [614, 341] width 46 height 23
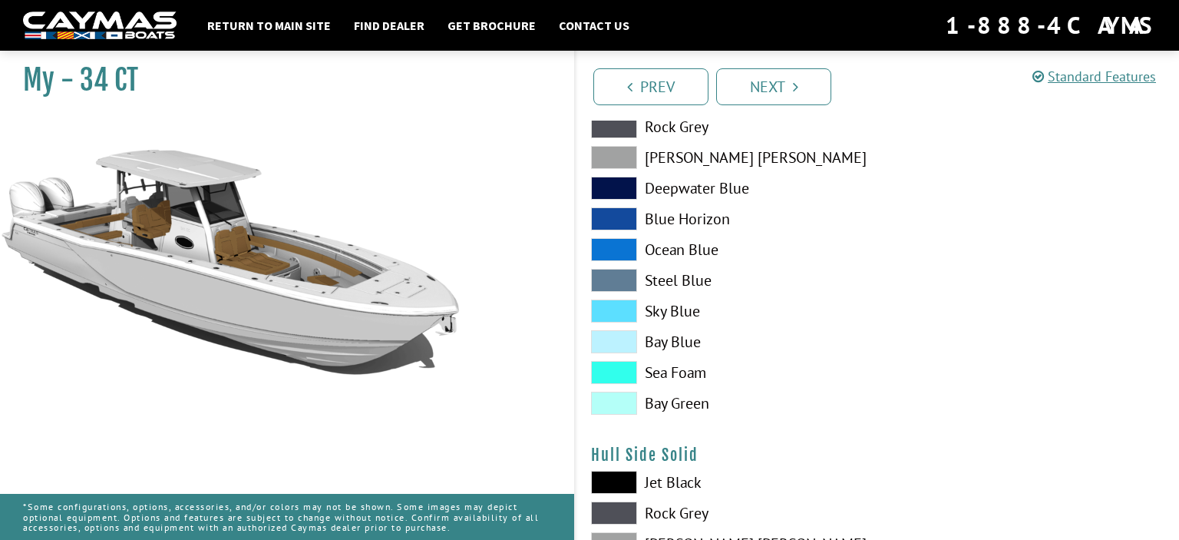
click at [622, 367] on span at bounding box center [614, 372] width 46 height 23
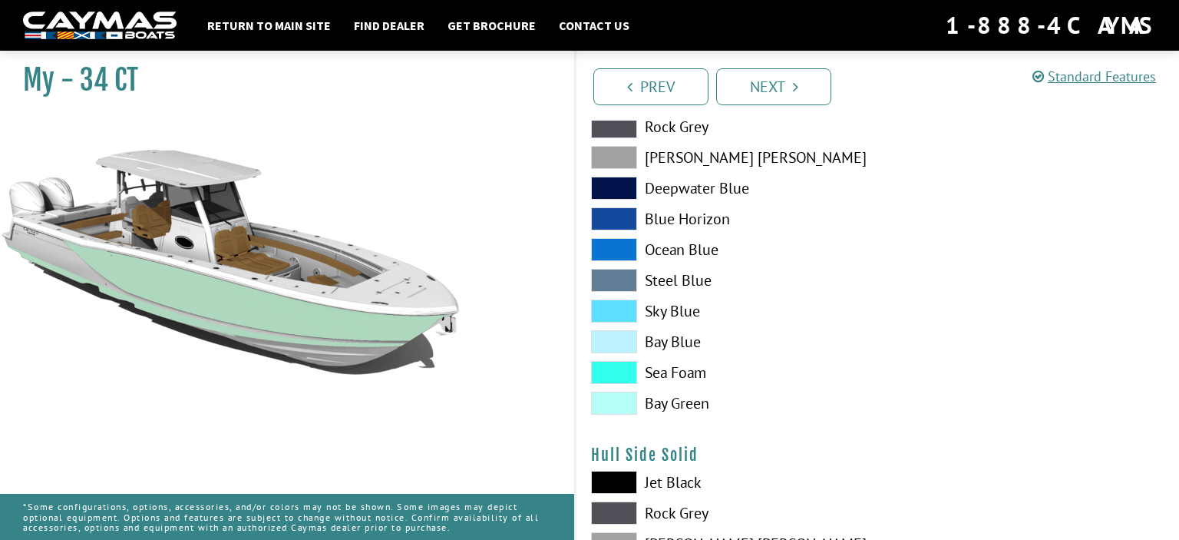
click at [614, 403] on span at bounding box center [614, 403] width 46 height 23
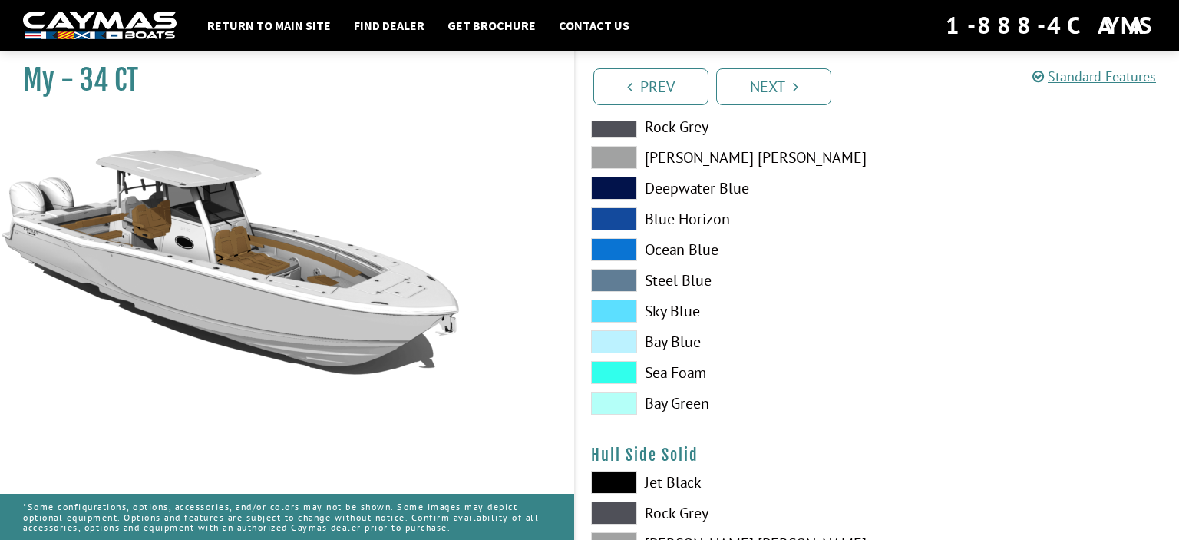
click at [628, 155] on span at bounding box center [614, 157] width 46 height 23
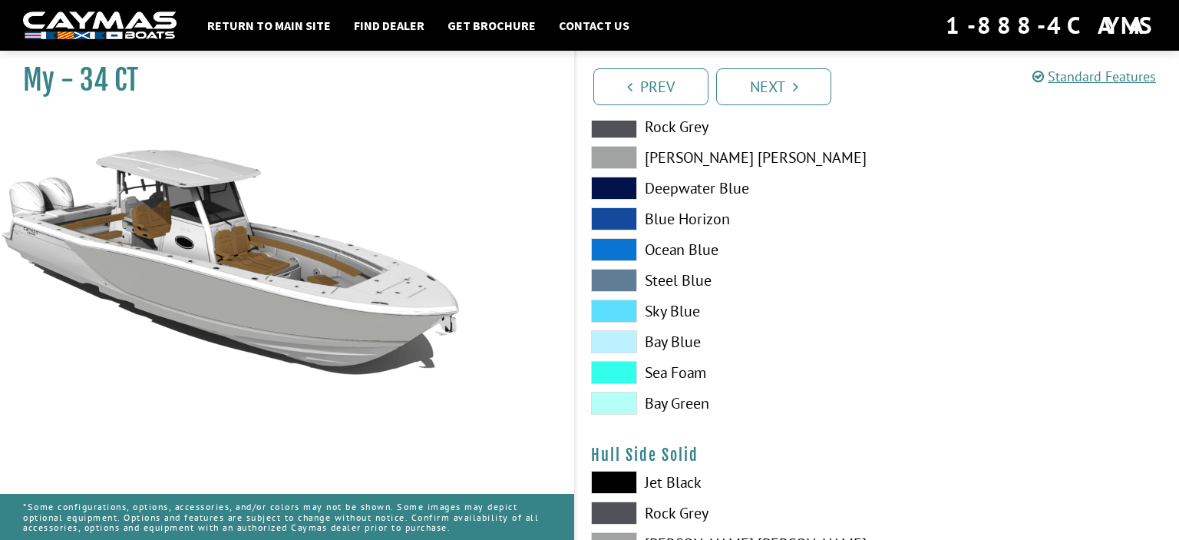
click at [626, 127] on span at bounding box center [614, 126] width 46 height 23
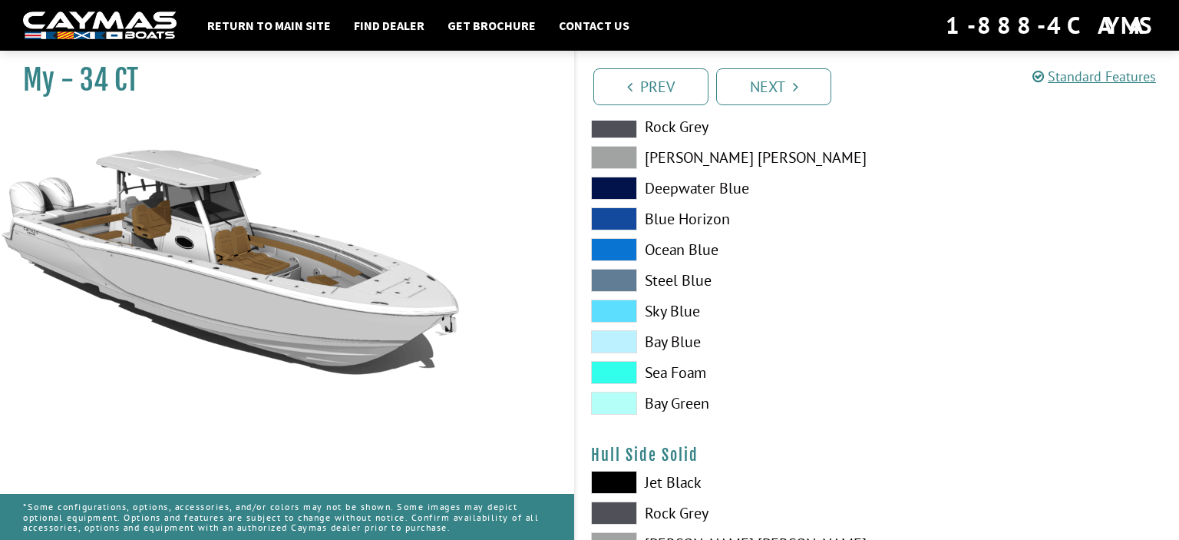
click at [600, 192] on span at bounding box center [614, 188] width 46 height 23
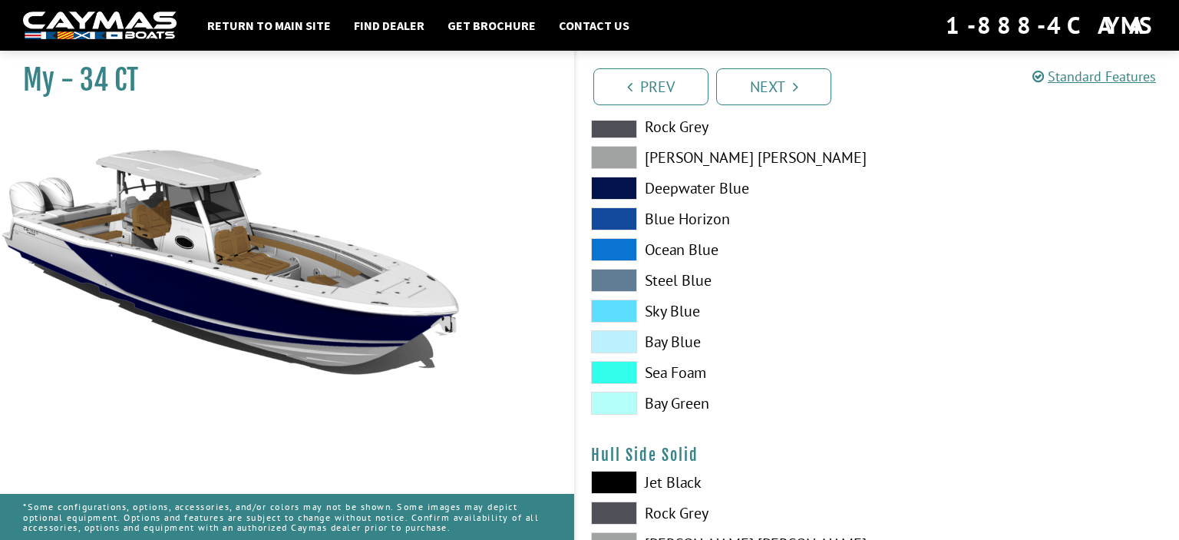
click at [603, 207] on span at bounding box center [614, 218] width 46 height 23
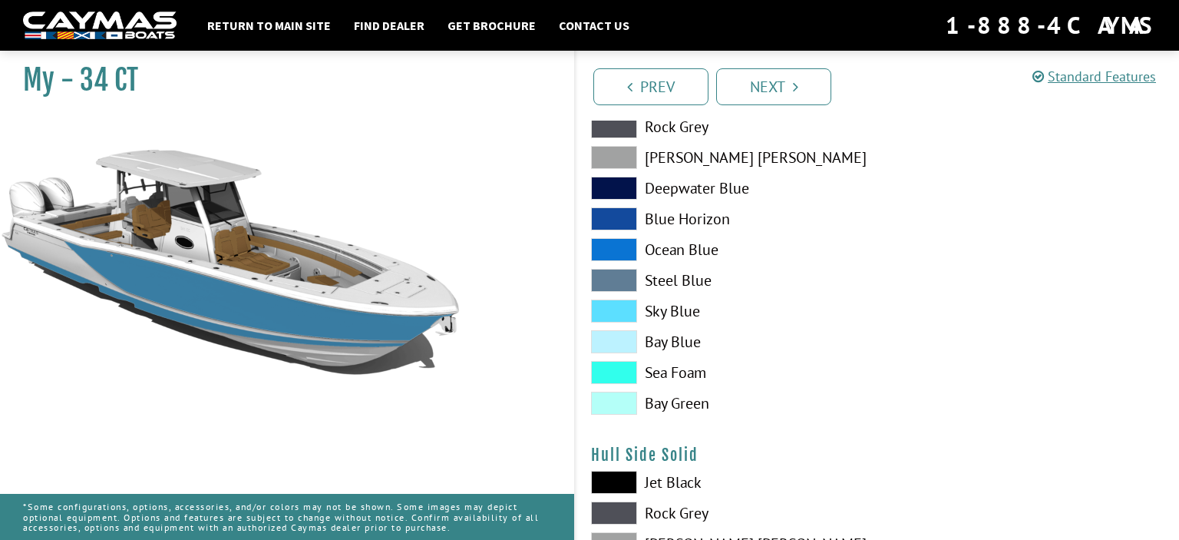
click at [613, 247] on span at bounding box center [614, 249] width 46 height 23
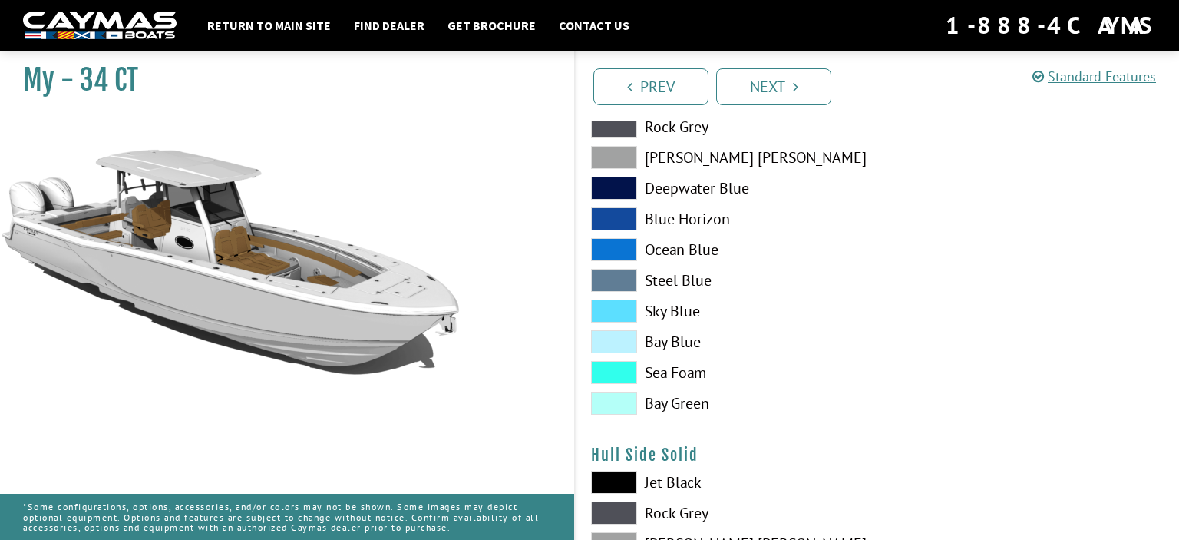
click at [613, 247] on span at bounding box center [614, 249] width 46 height 23
click at [617, 283] on span at bounding box center [614, 280] width 46 height 23
click at [616, 222] on span at bounding box center [614, 218] width 46 height 23
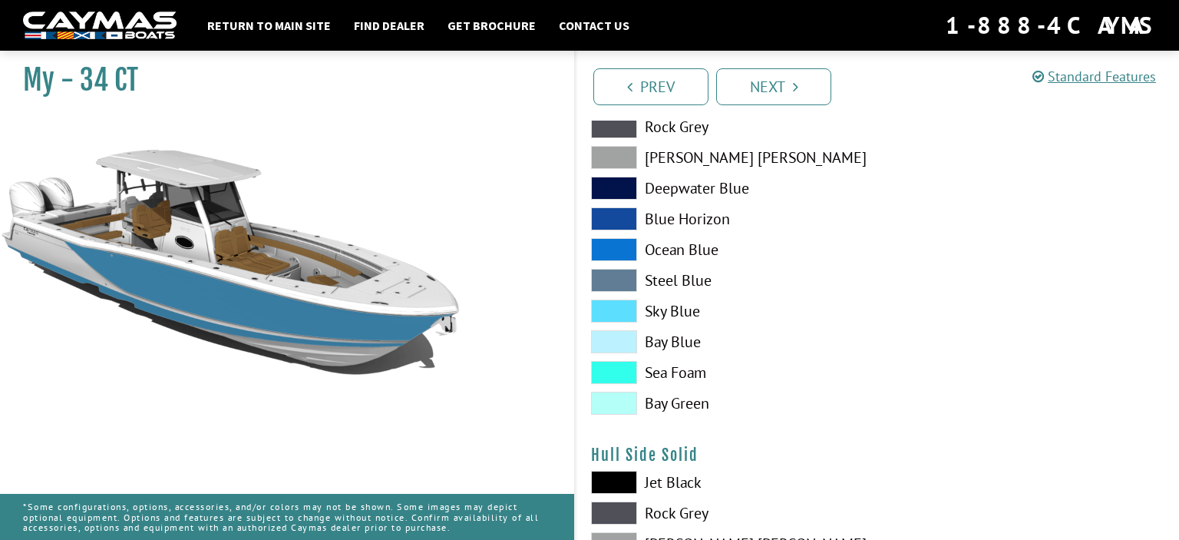
click at [616, 187] on span at bounding box center [614, 188] width 46 height 23
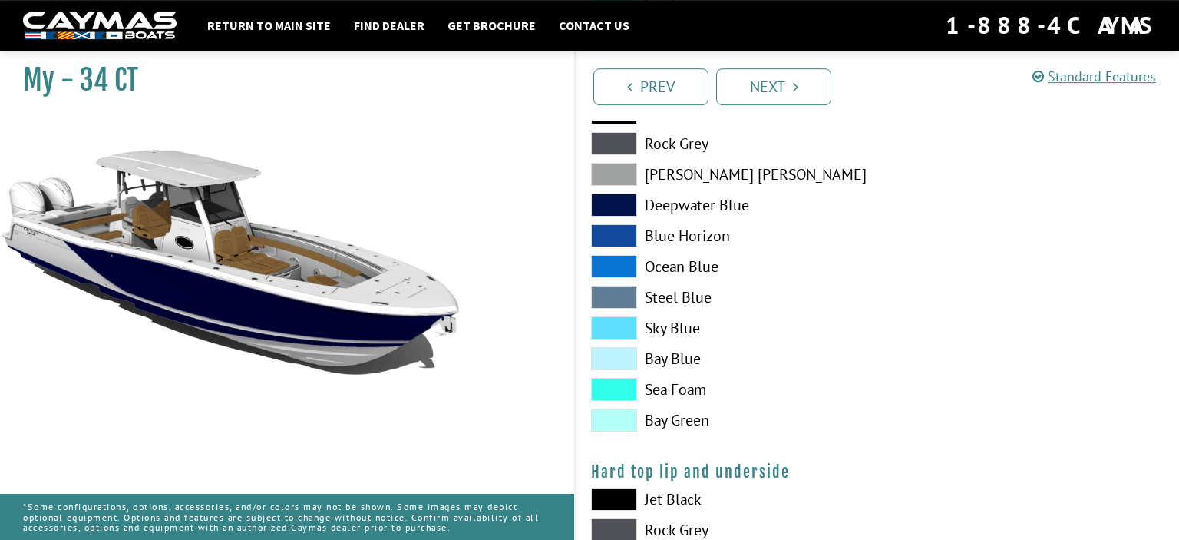
scroll to position [1135, 0]
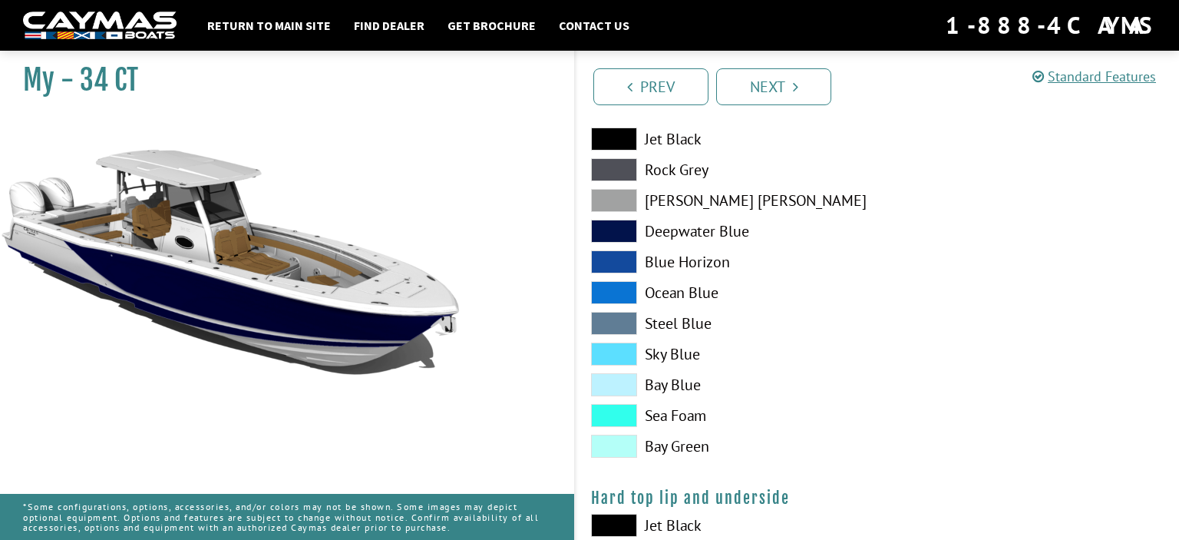
click at [600, 296] on span at bounding box center [614, 292] width 46 height 23
click at [616, 290] on span at bounding box center [614, 292] width 46 height 23
click at [625, 229] on span at bounding box center [614, 231] width 46 height 23
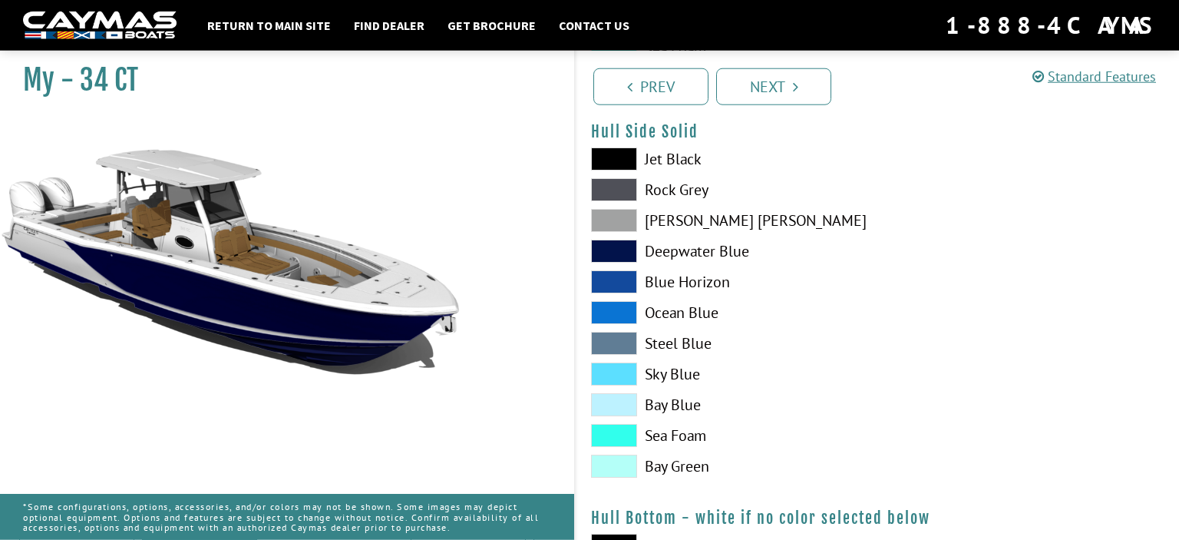
scroll to position [729, 0]
click at [620, 250] on span at bounding box center [614, 250] width 46 height 23
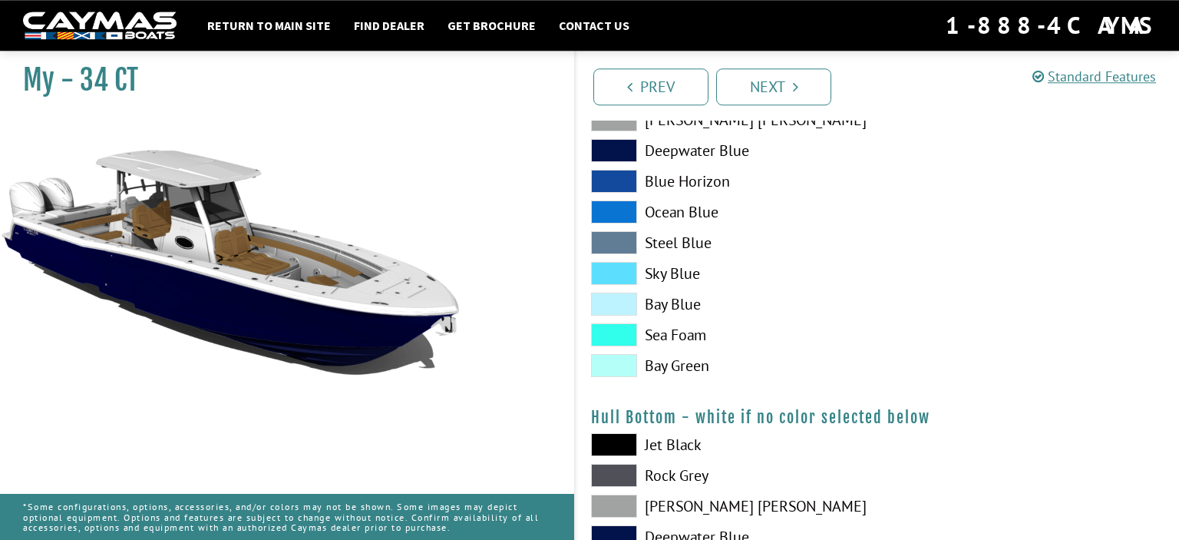
scroll to position [973, 0]
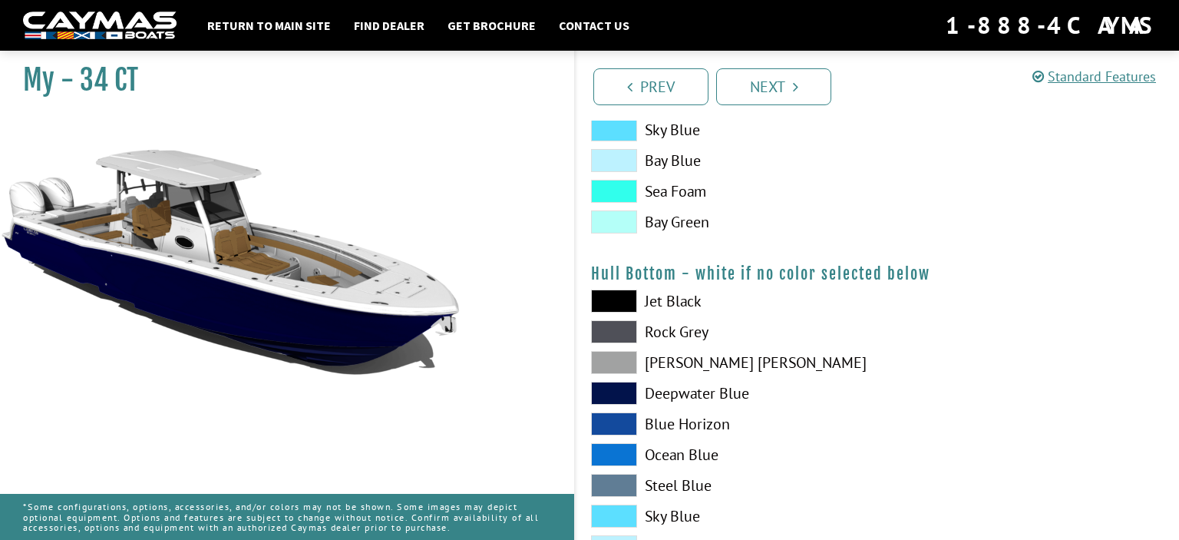
click at [616, 361] on span at bounding box center [614, 362] width 46 height 23
click at [620, 333] on span at bounding box center [614, 331] width 46 height 23
click at [622, 453] on span at bounding box center [614, 454] width 46 height 23
click at [617, 485] on span at bounding box center [614, 485] width 46 height 23
click at [624, 511] on span at bounding box center [614, 515] width 46 height 23
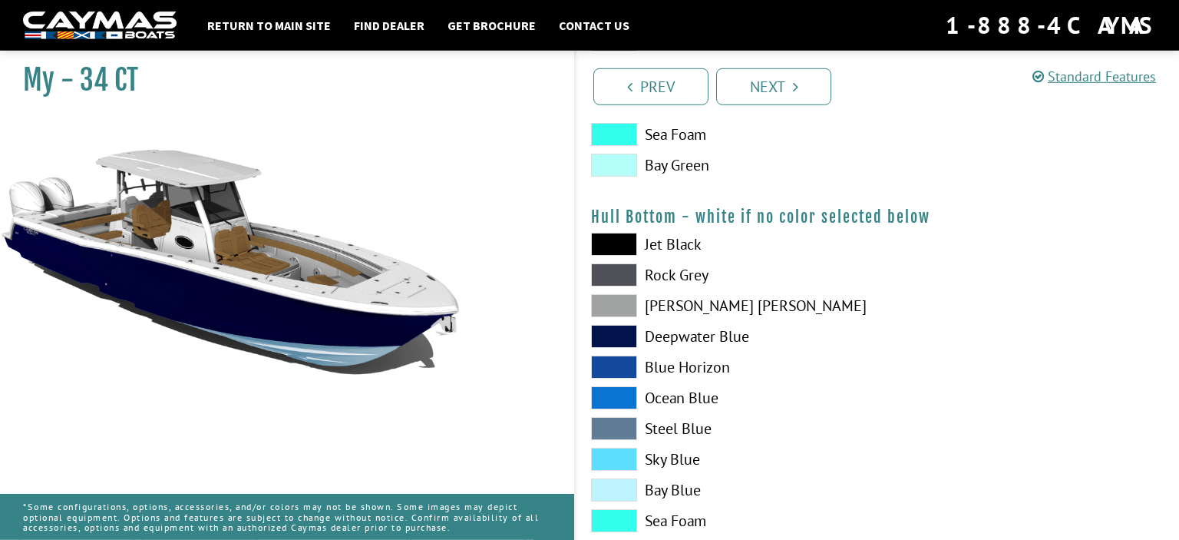
scroll to position [1135, 0]
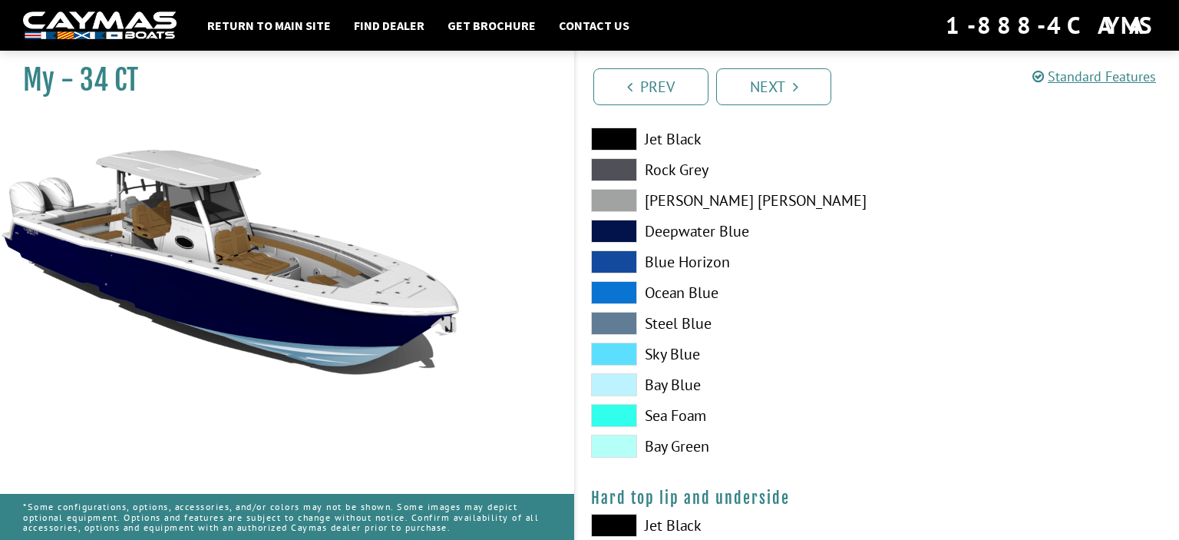
click at [636, 441] on span at bounding box center [614, 446] width 46 height 23
click at [624, 226] on span at bounding box center [614, 231] width 46 height 23
click at [622, 201] on span at bounding box center [614, 200] width 46 height 23
click at [621, 167] on span at bounding box center [614, 169] width 46 height 23
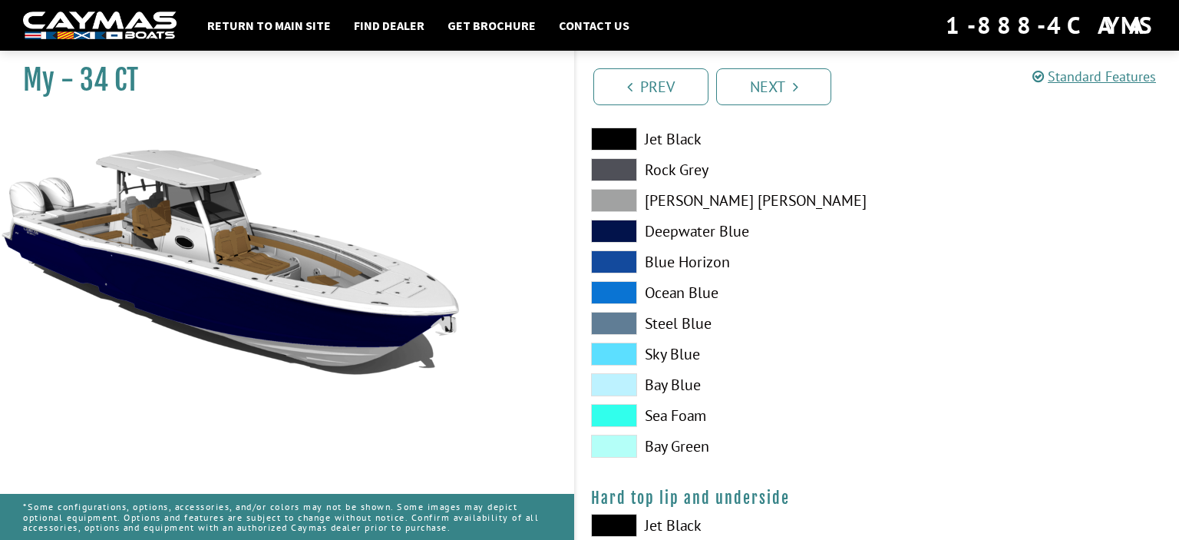
click at [623, 221] on span at bounding box center [614, 231] width 46 height 23
click at [622, 253] on span at bounding box center [614, 261] width 46 height 23
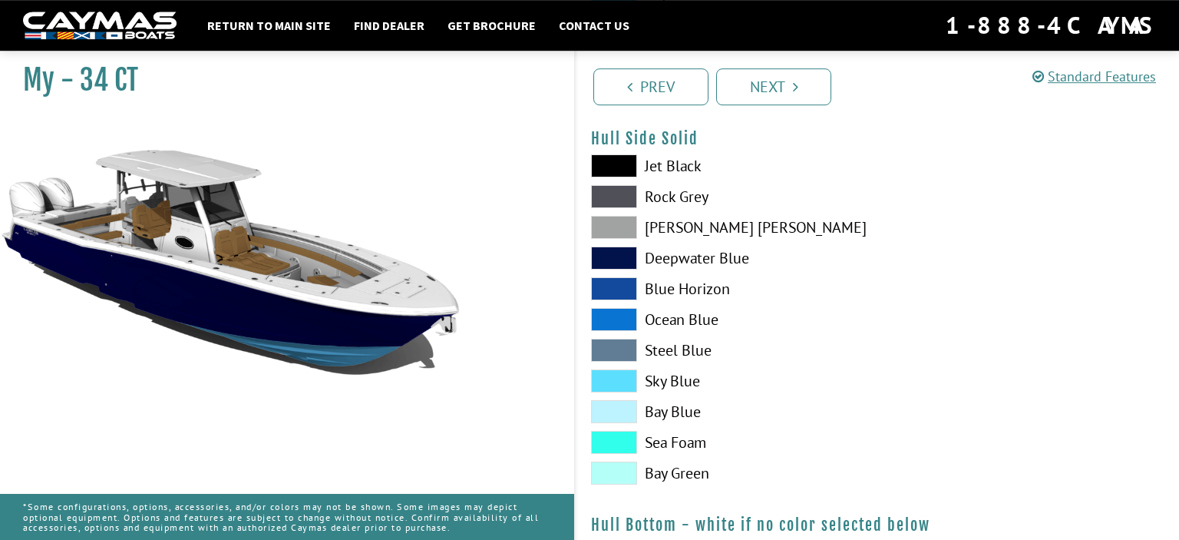
scroll to position [648, 0]
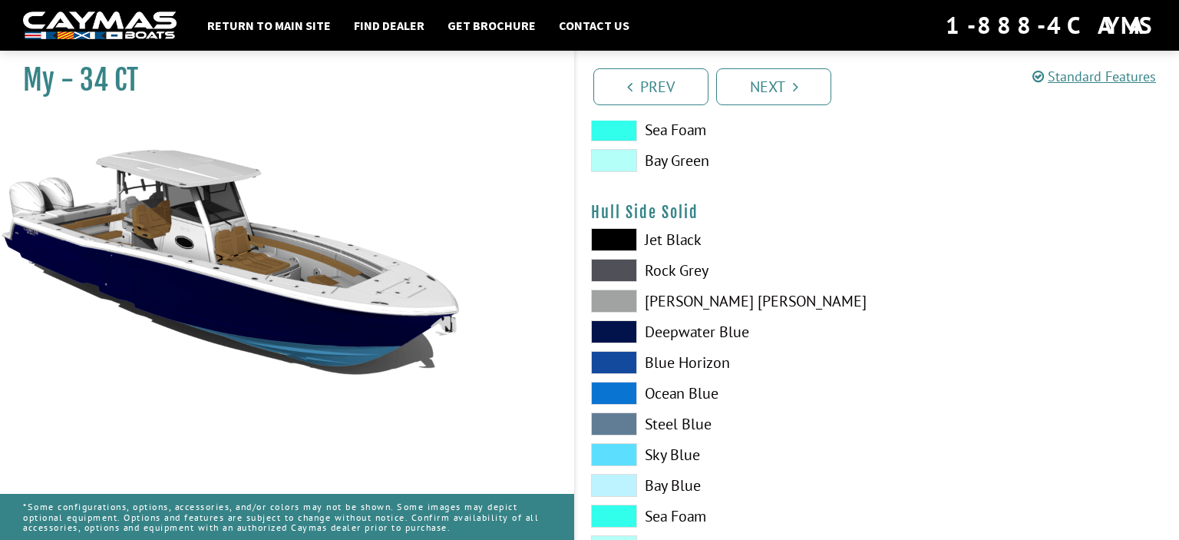
click at [619, 352] on span at bounding box center [614, 362] width 46 height 23
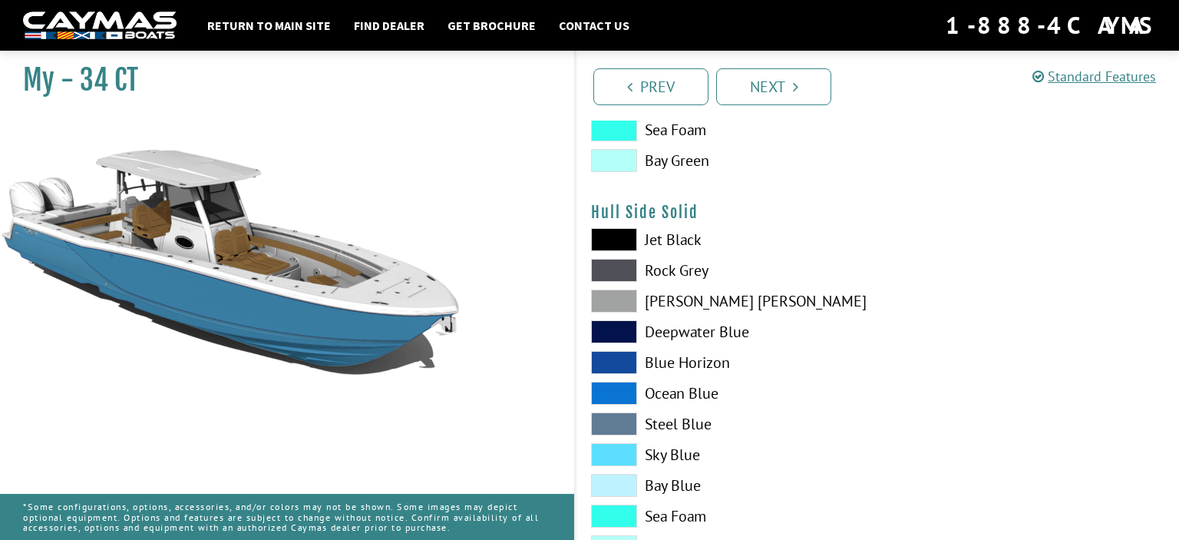
click at [619, 352] on span at bounding box center [614, 362] width 46 height 23
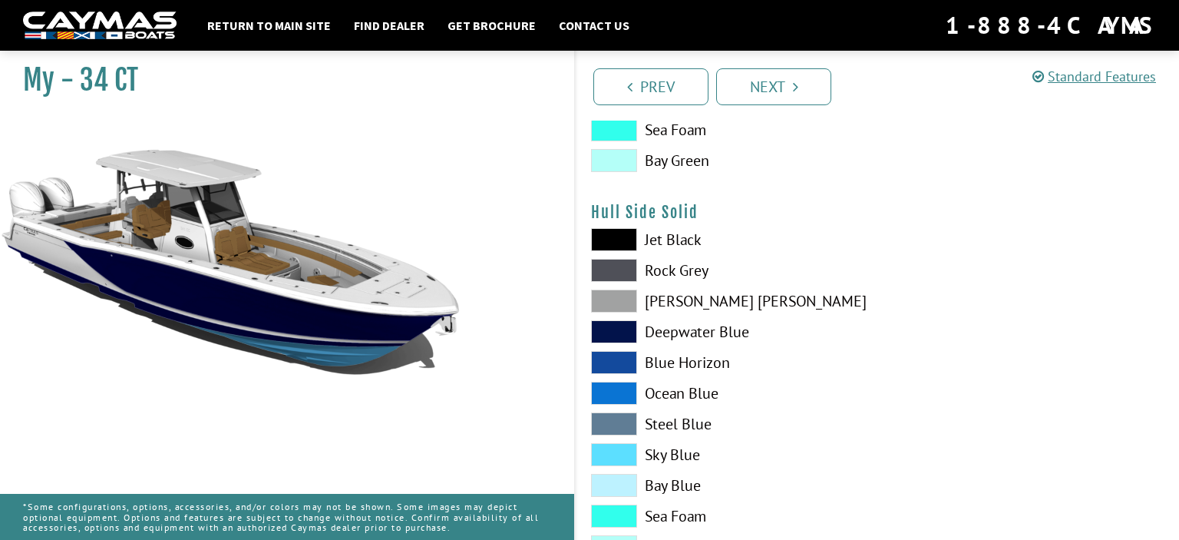
click at [618, 422] on span at bounding box center [614, 423] width 46 height 23
click at [610, 336] on span at bounding box center [614, 331] width 46 height 23
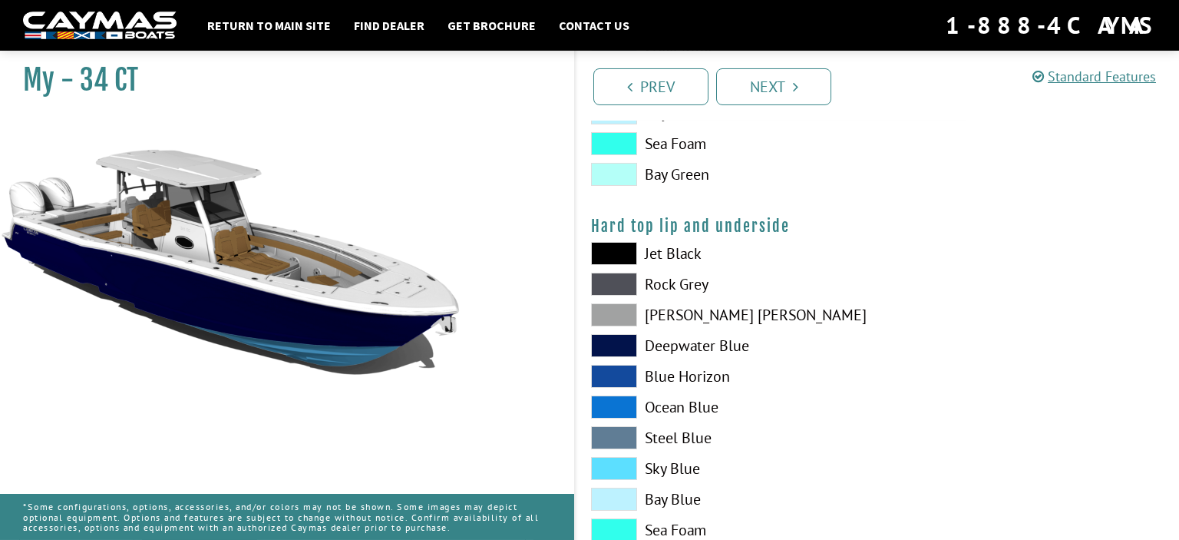
scroll to position [1378, 0]
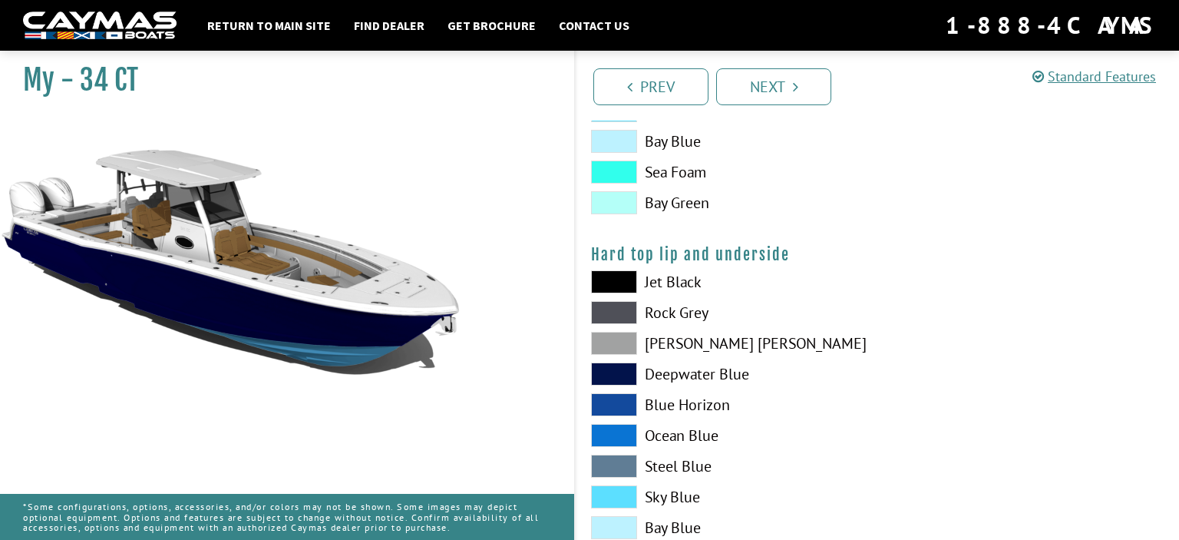
click at [620, 369] on span at bounding box center [614, 373] width 46 height 23
click at [616, 279] on span at bounding box center [614, 281] width 46 height 23
click at [613, 435] on span at bounding box center [614, 435] width 46 height 23
click at [616, 430] on span at bounding box center [614, 435] width 46 height 23
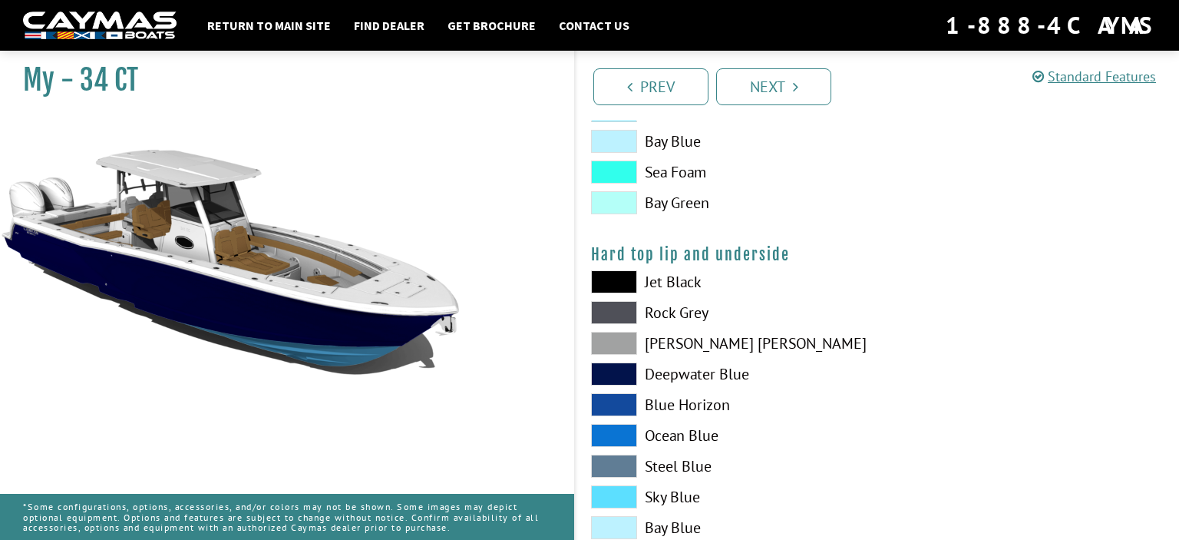
click at [625, 491] on span at bounding box center [614, 496] width 46 height 23
click at [626, 276] on span at bounding box center [614, 281] width 46 height 23
click at [620, 312] on span at bounding box center [614, 312] width 46 height 23
click at [616, 287] on span at bounding box center [614, 281] width 46 height 23
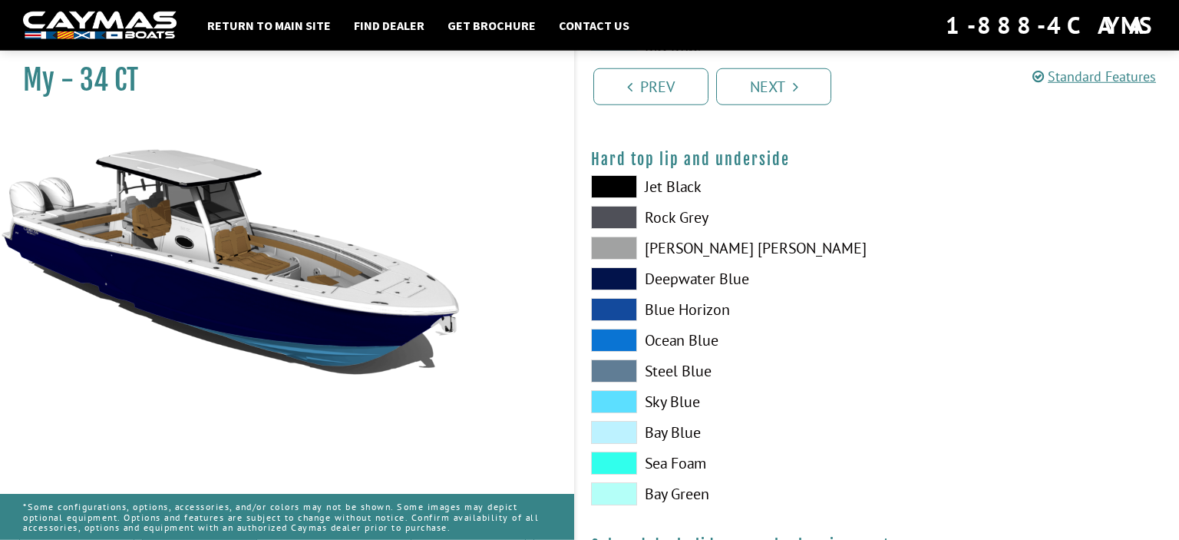
scroll to position [1702, 0]
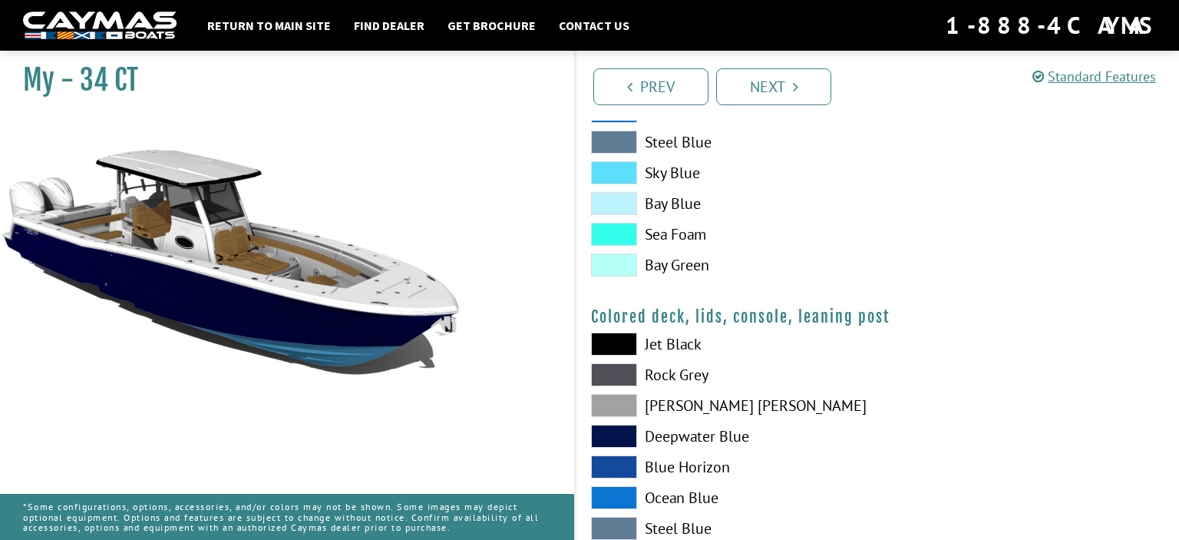
click at [603, 346] on span at bounding box center [614, 343] width 46 height 23
click at [606, 342] on span at bounding box center [614, 343] width 46 height 23
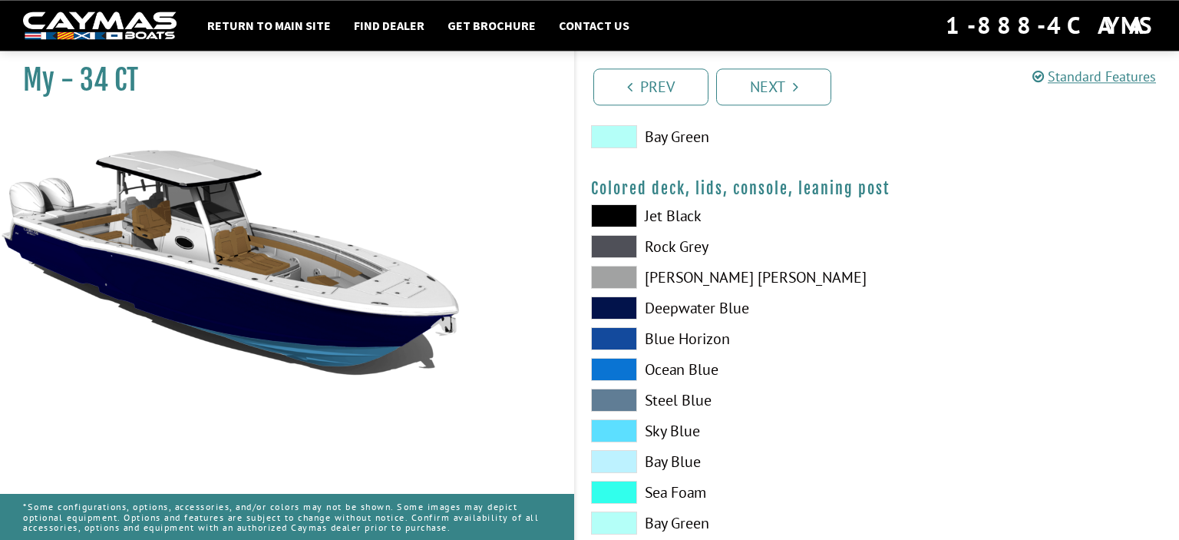
scroll to position [1868, 0]
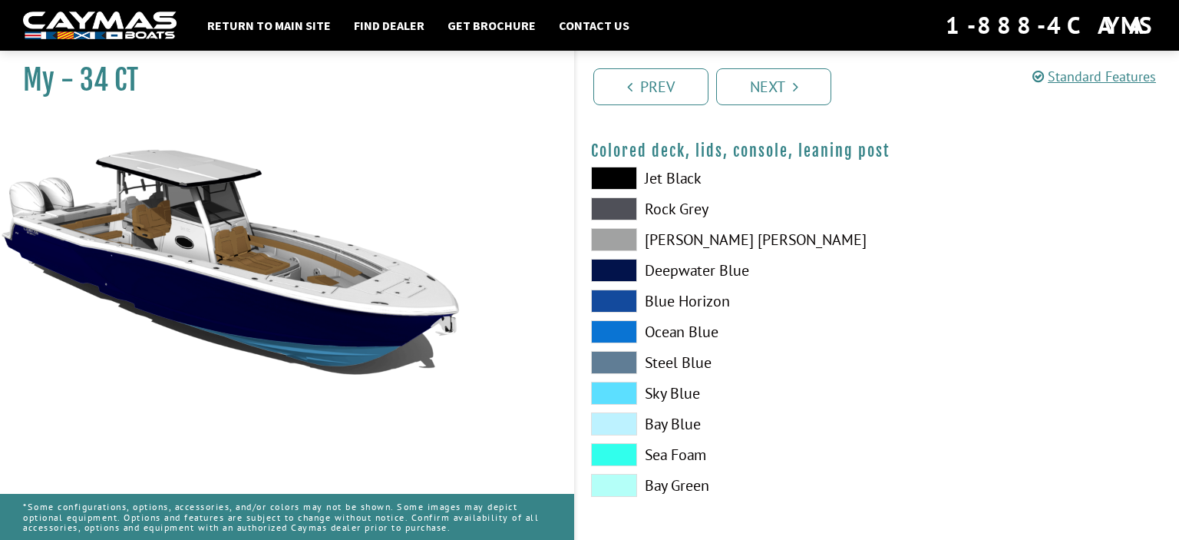
click at [613, 332] on span at bounding box center [614, 331] width 46 height 23
click at [613, 275] on span at bounding box center [614, 270] width 46 height 23
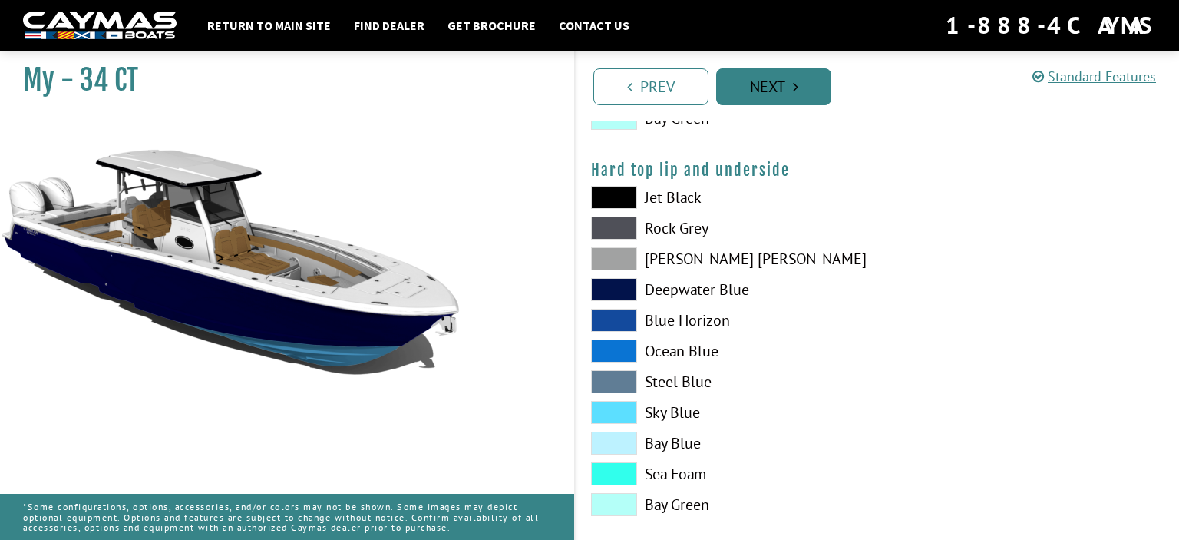
click at [770, 91] on link "Next" at bounding box center [773, 86] width 115 height 37
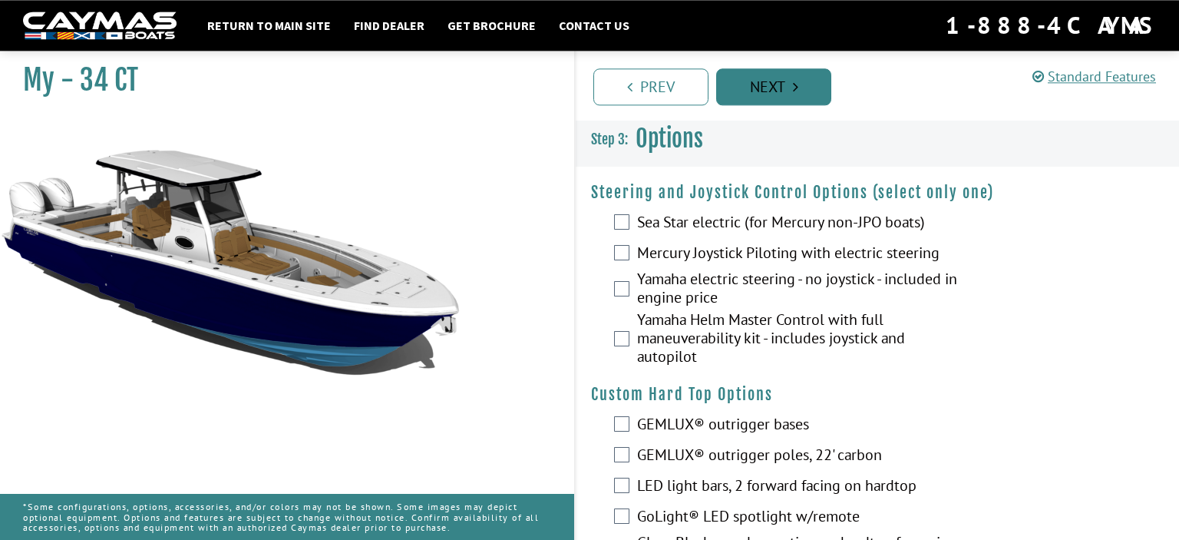
scroll to position [0, 0]
click at [1092, 78] on link "Standard Features" at bounding box center [1095, 77] width 124 height 18
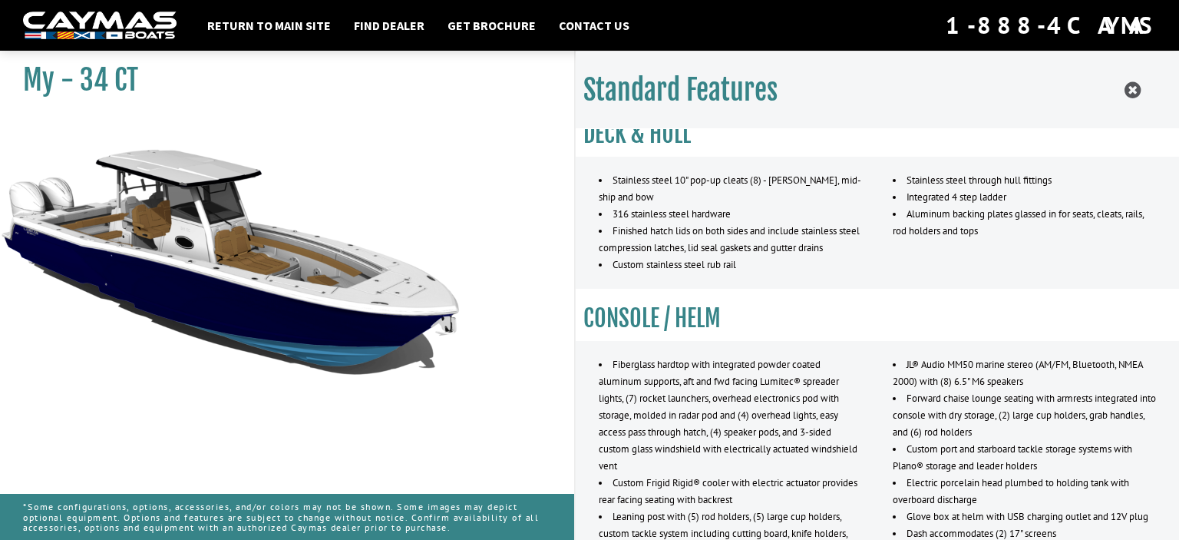
scroll to position [1563, 0]
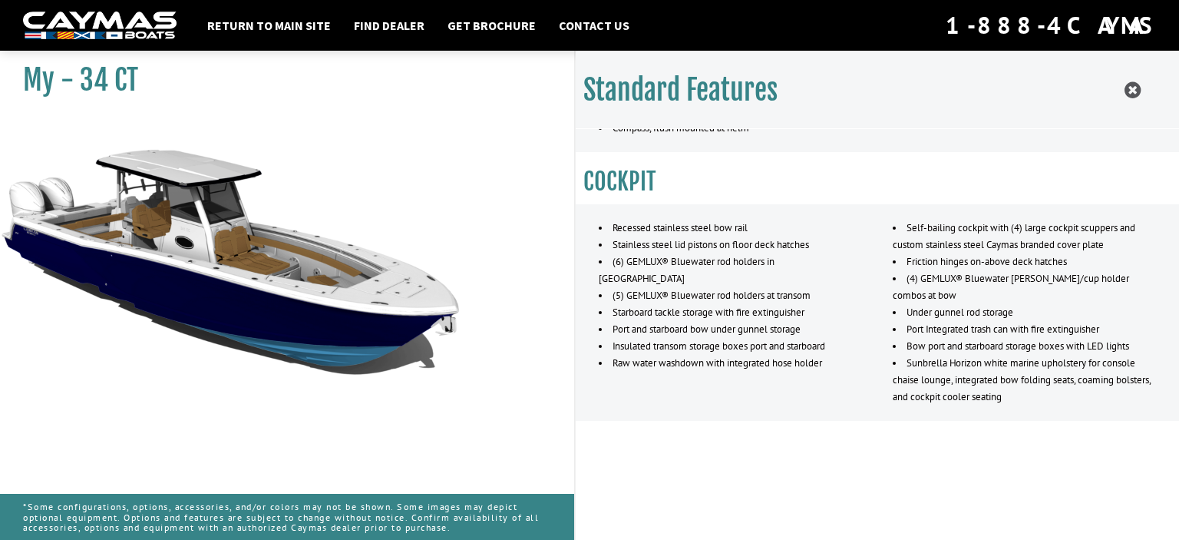
click at [387, 303] on img at bounding box center [230, 347] width 461 height 461
click at [496, 28] on link "Get Brochure" at bounding box center [492, 25] width 104 height 20
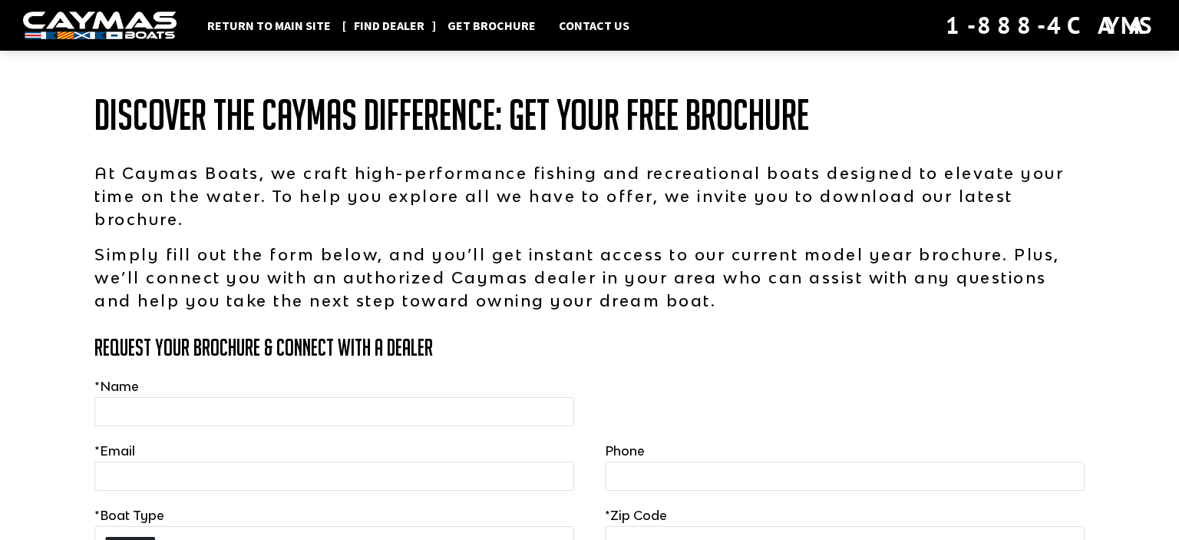
click at [379, 17] on link "Find Dealer" at bounding box center [389, 25] width 86 height 20
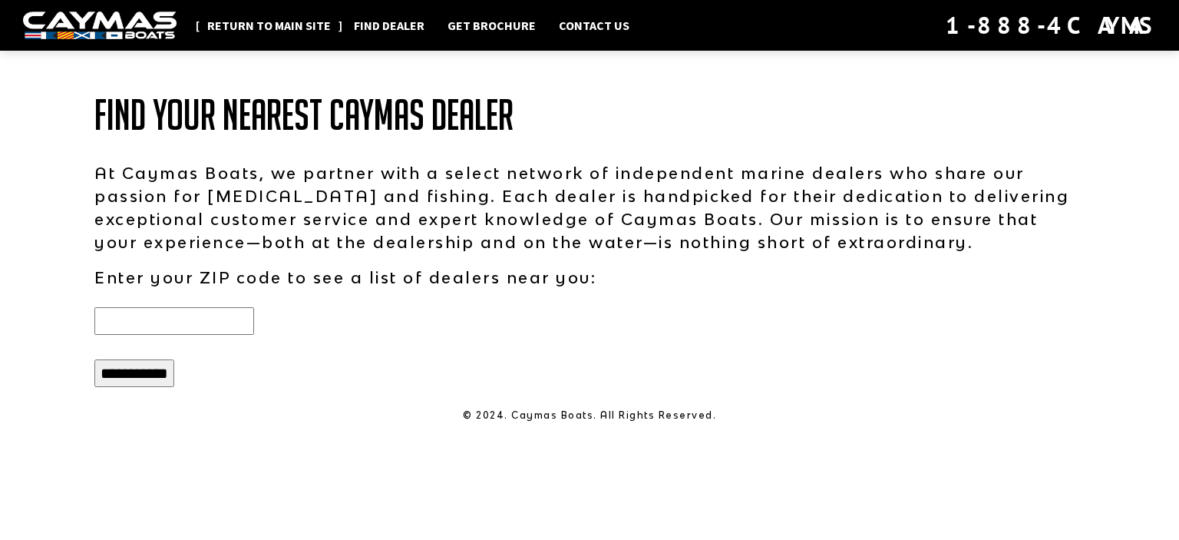
click at [297, 18] on link "Return to main site" at bounding box center [269, 25] width 139 height 20
